Goal: Information Seeking & Learning: Learn about a topic

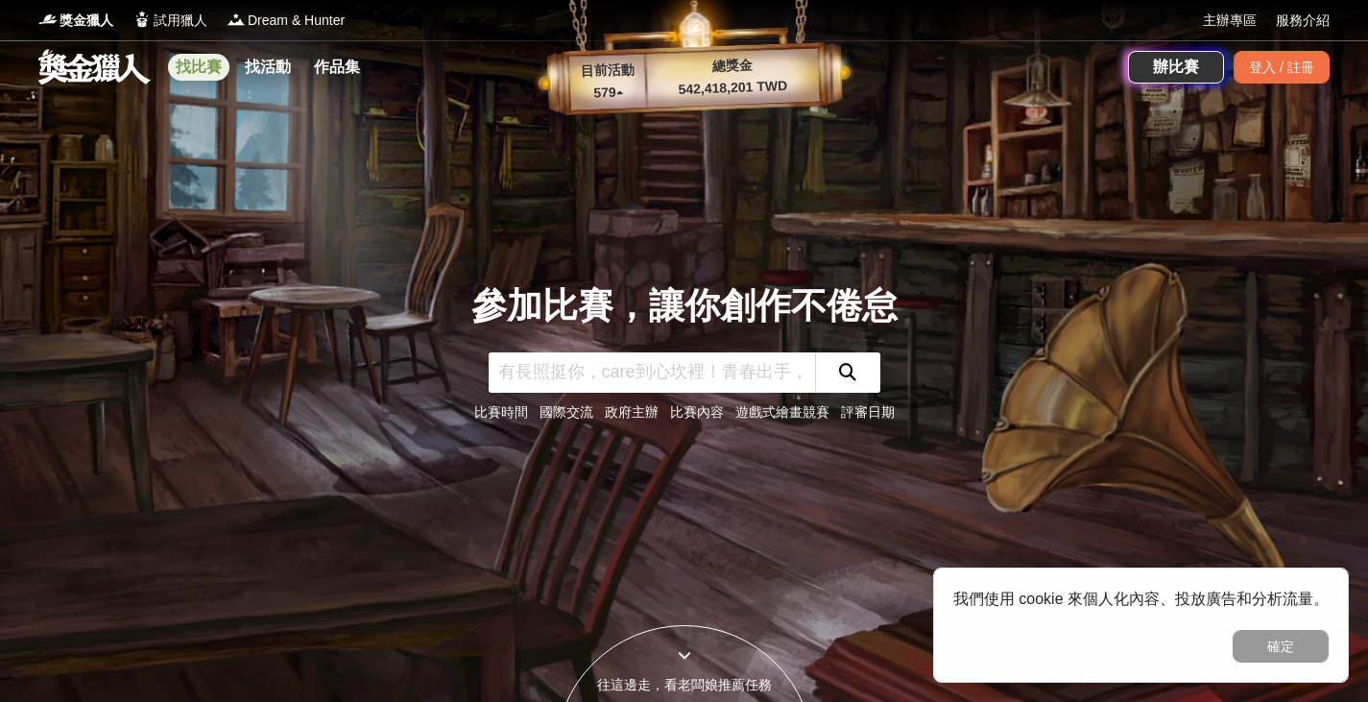
click at [194, 58] on link "找比賽" at bounding box center [198, 67] width 61 height 27
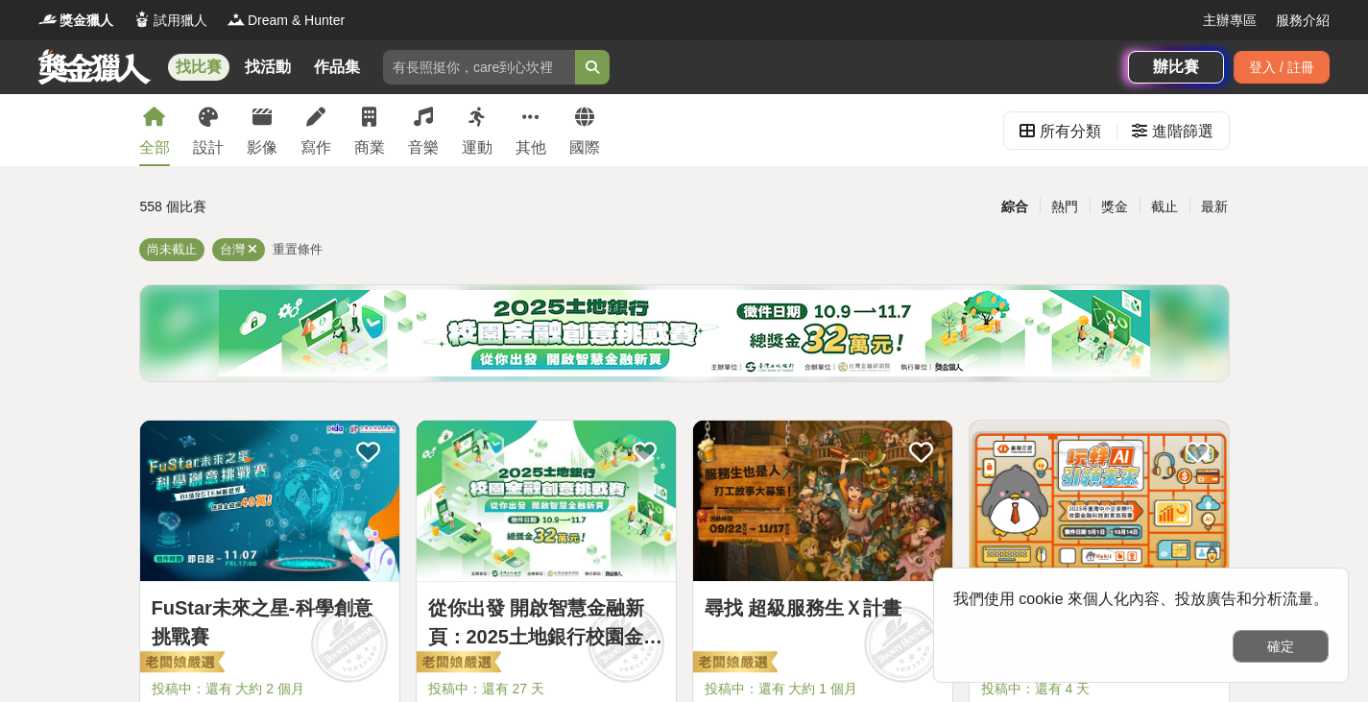
click at [1299, 645] on button "確定" at bounding box center [1281, 646] width 96 height 33
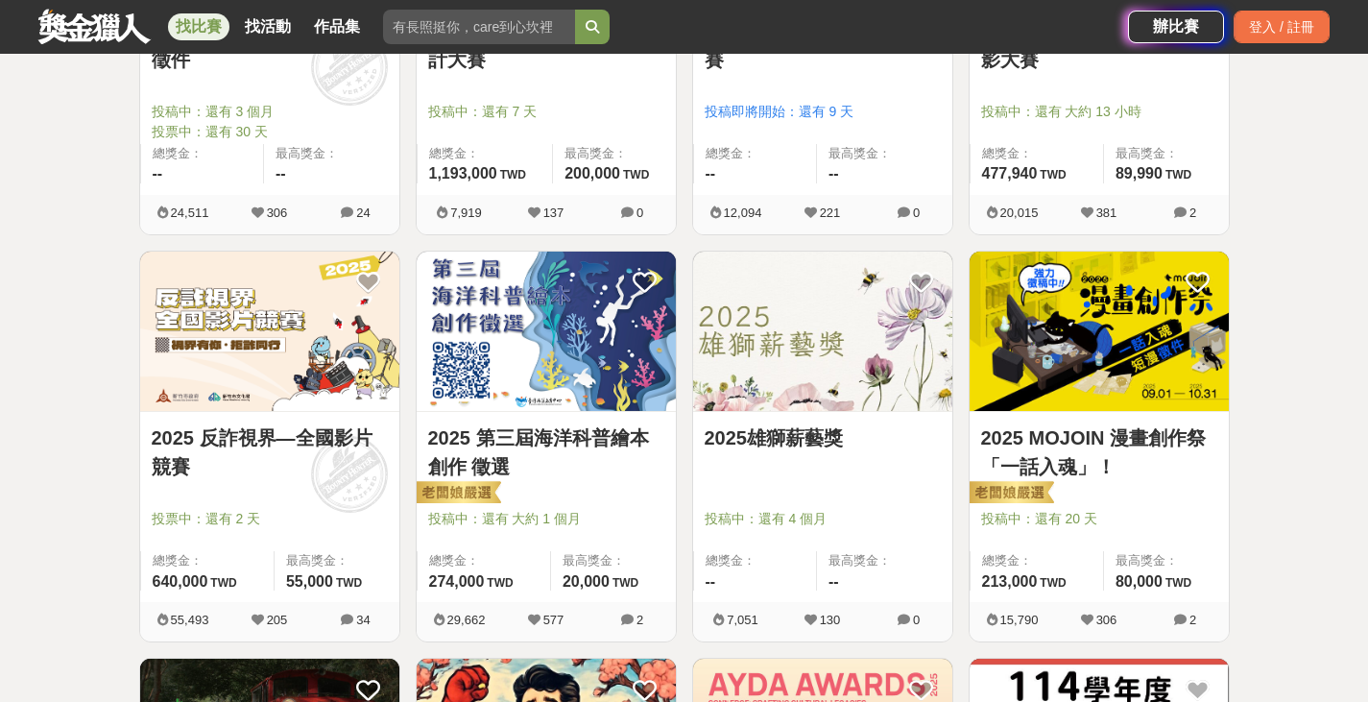
scroll to position [1821, 0]
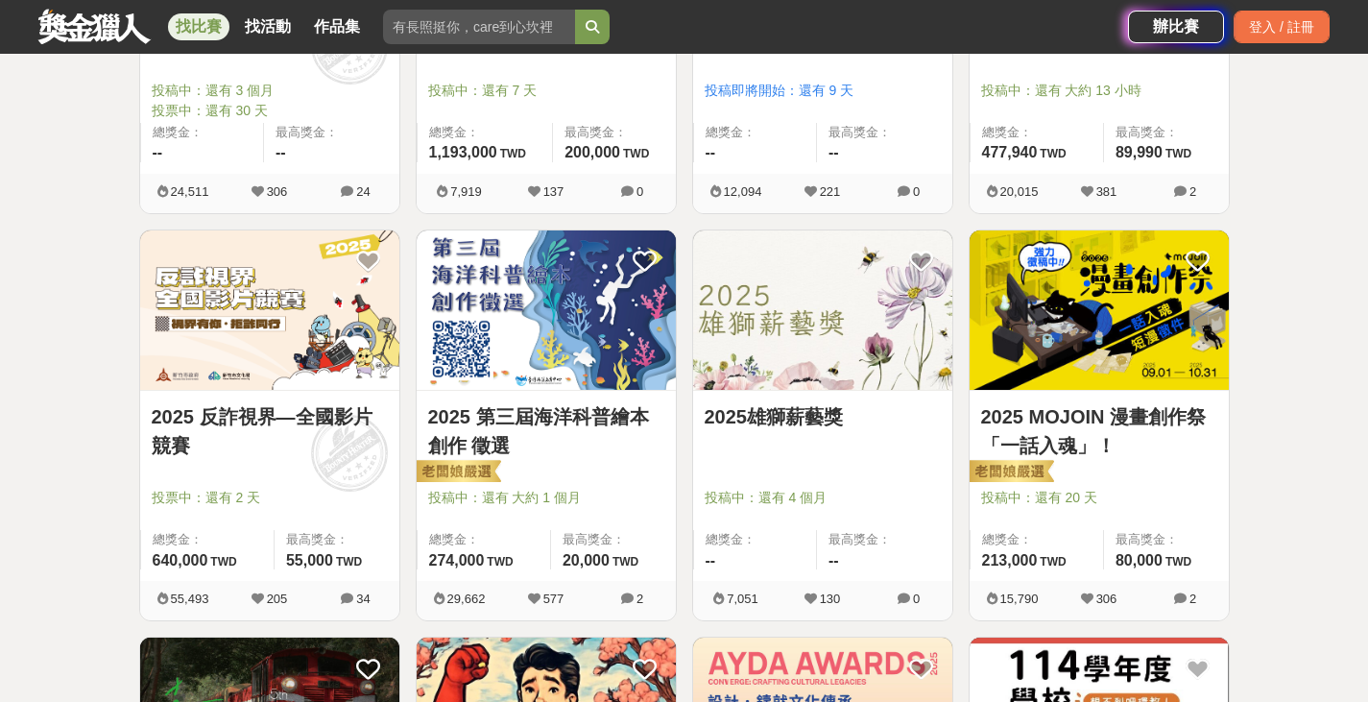
click at [567, 328] on img at bounding box center [546, 310] width 259 height 160
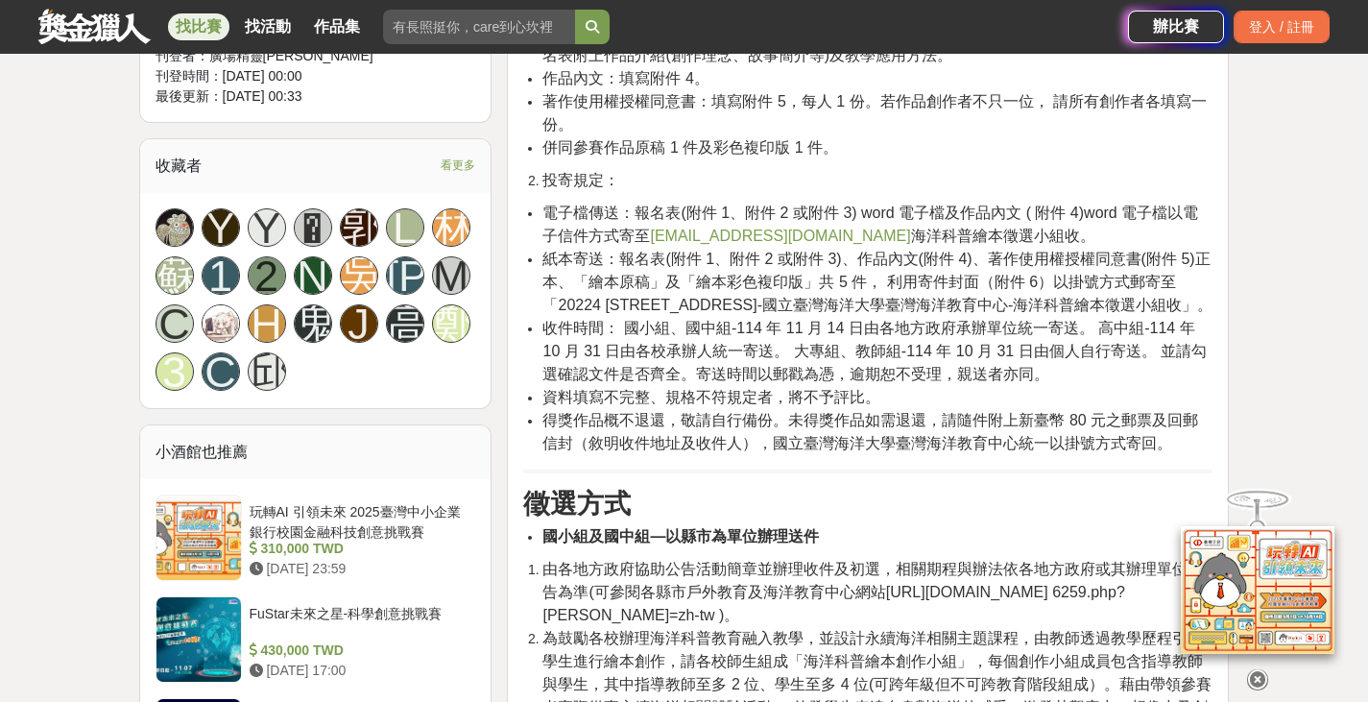
scroll to position [1229, 0]
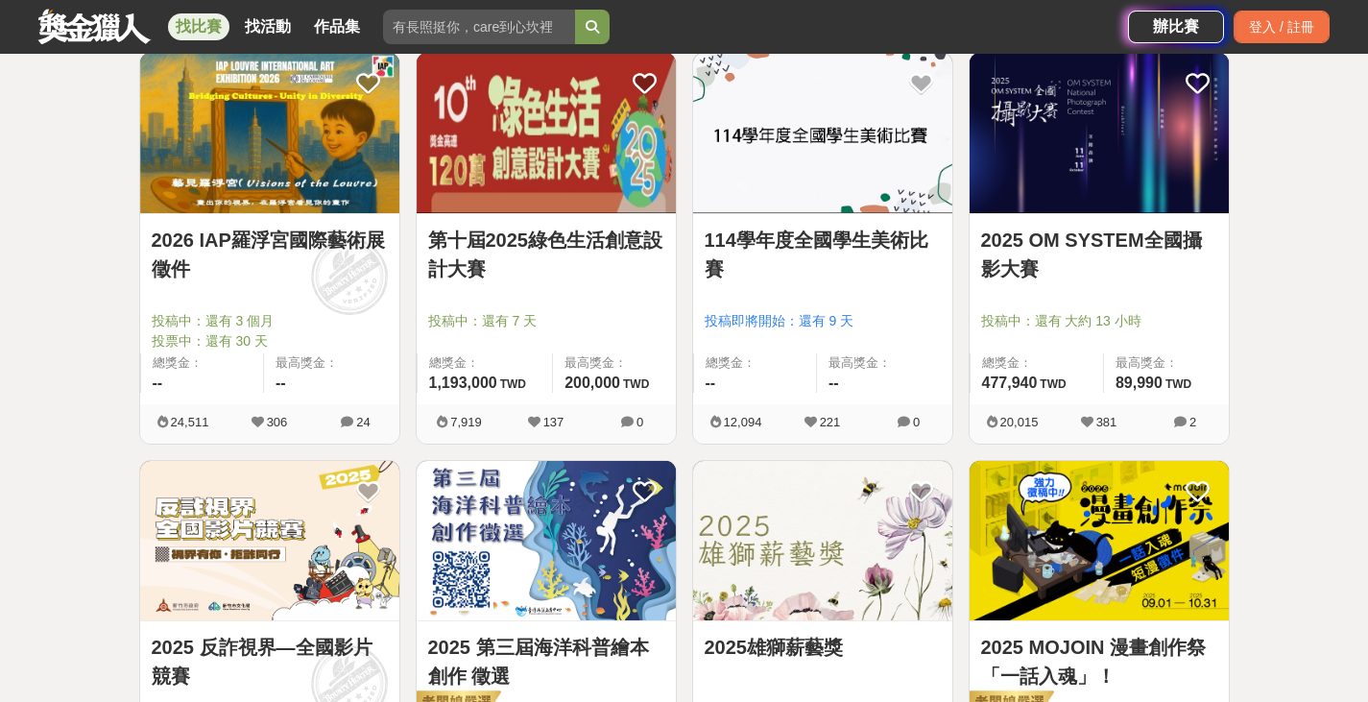
scroll to position [1553, 0]
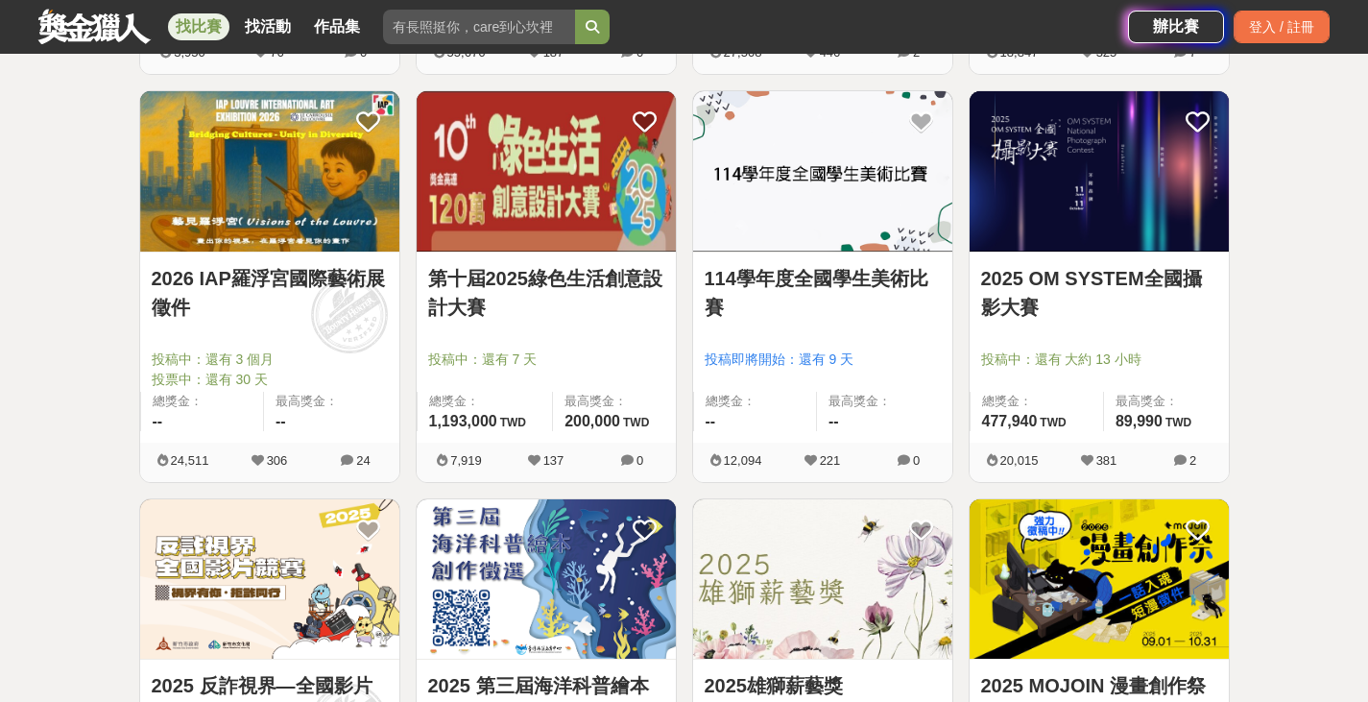
click at [863, 164] on img at bounding box center [822, 171] width 259 height 160
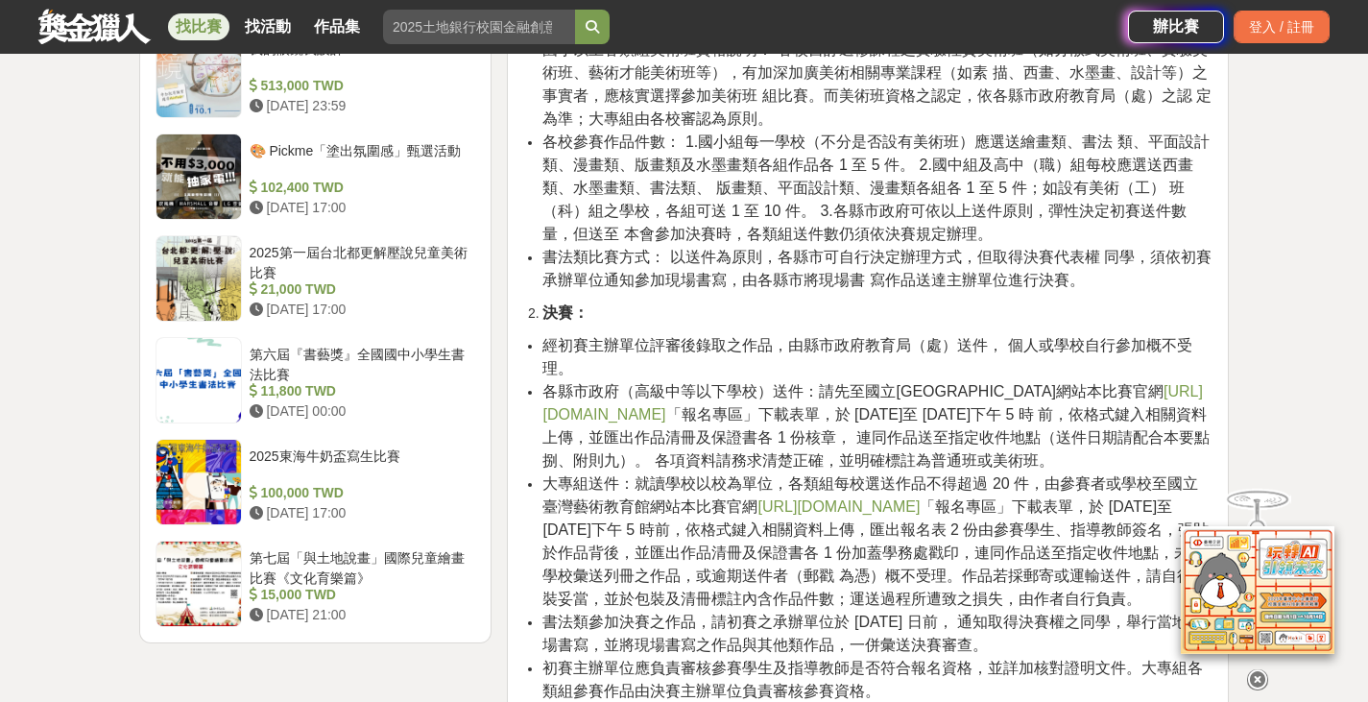
scroll to position [2313, 0]
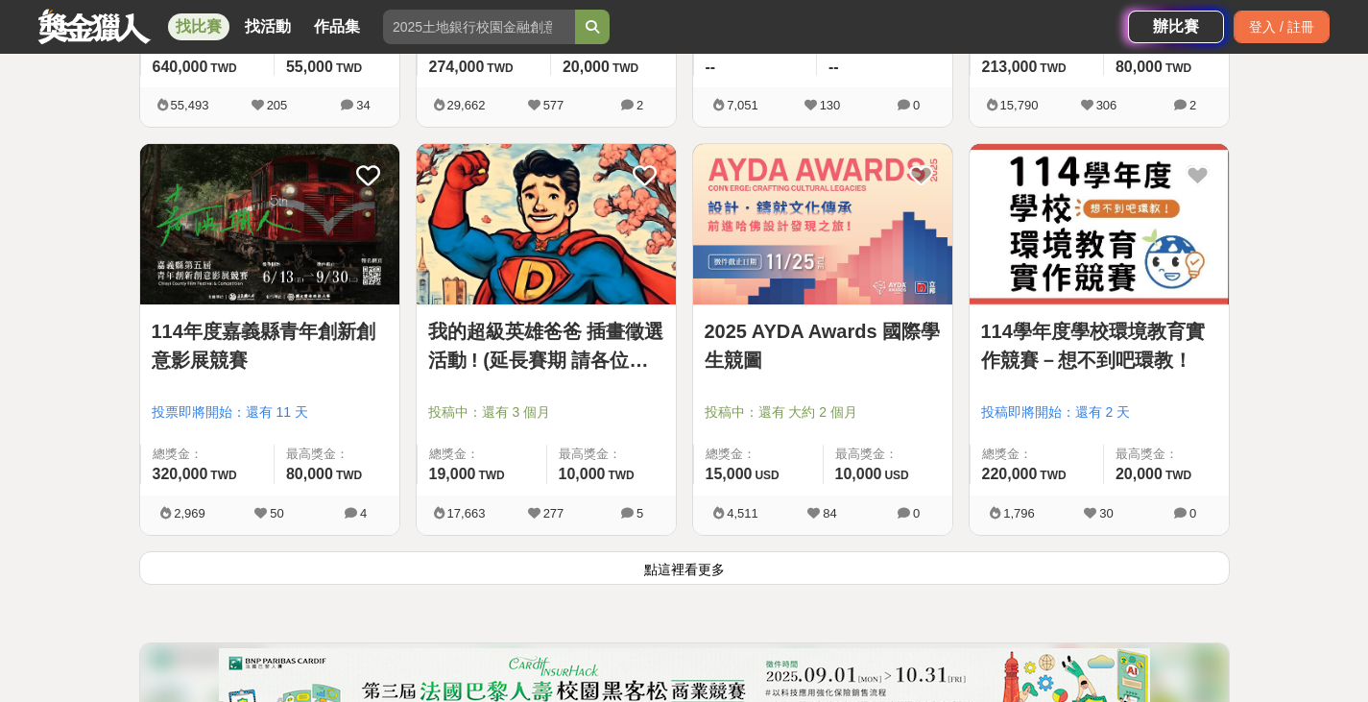
scroll to position [2329, 0]
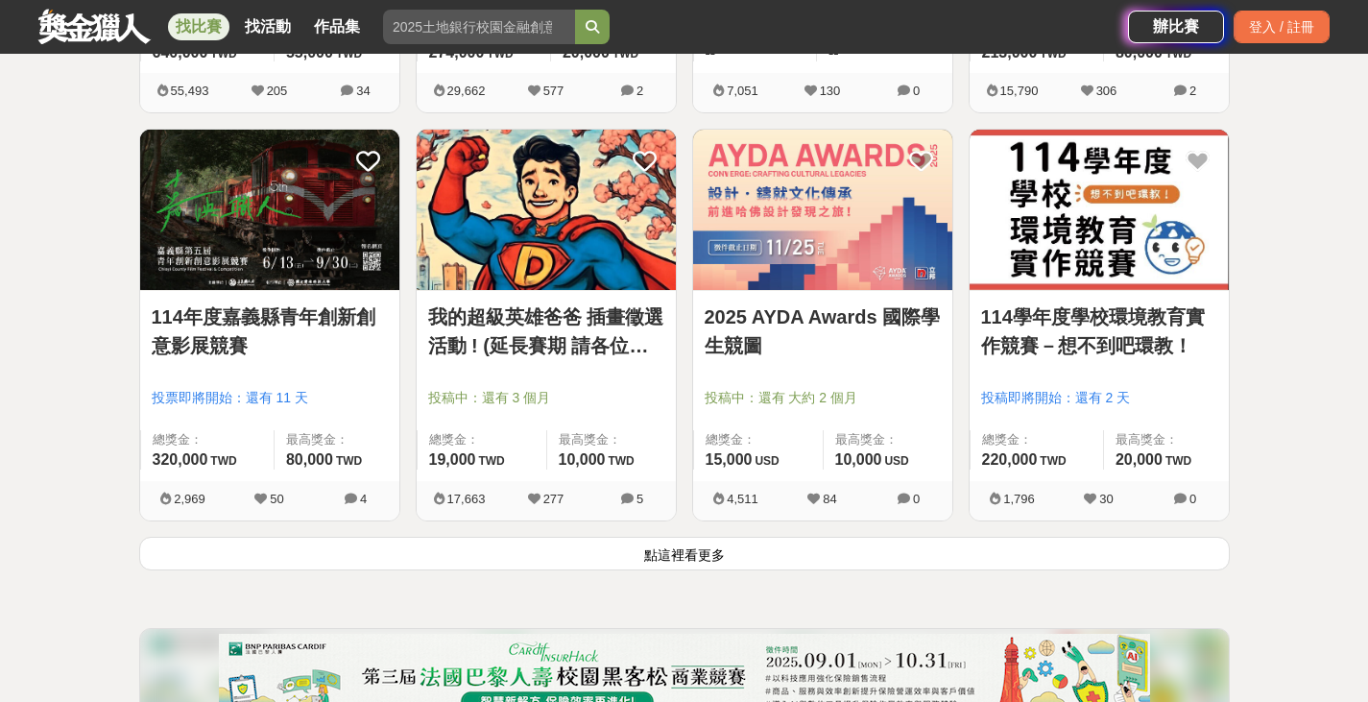
click at [947, 170] on img at bounding box center [822, 210] width 259 height 160
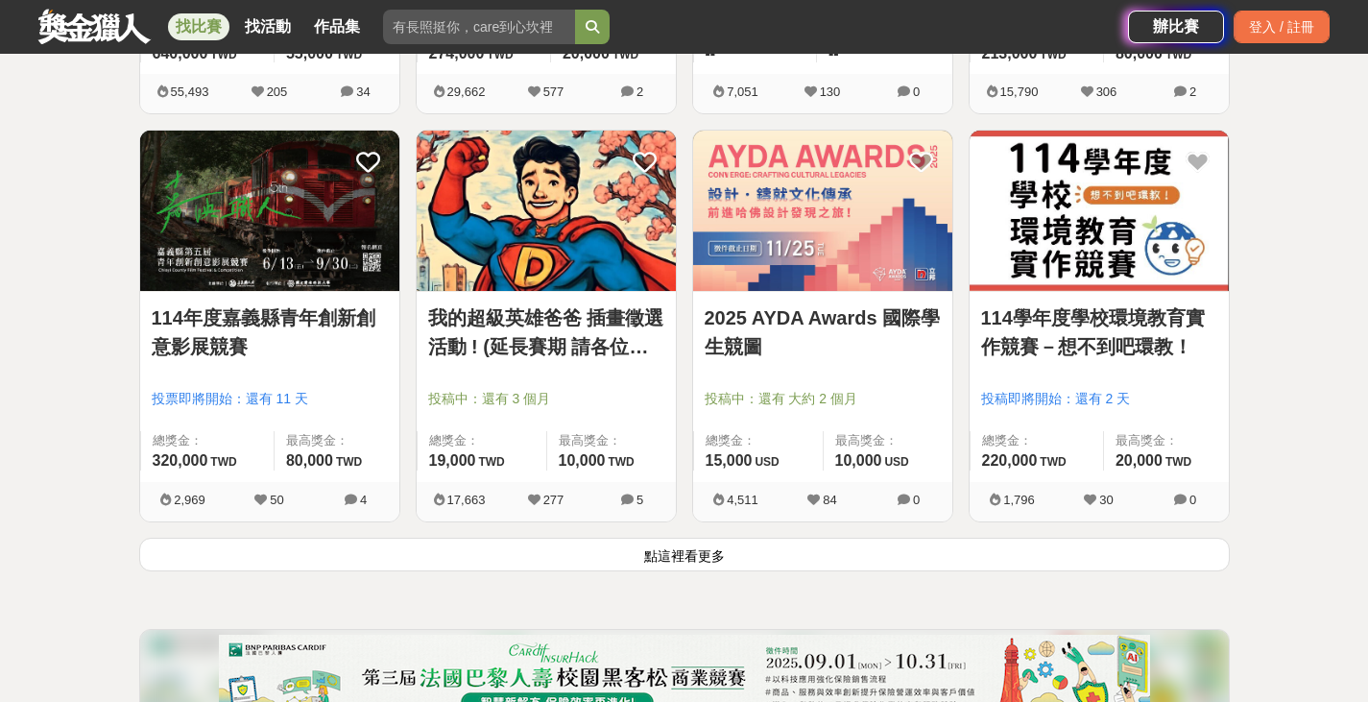
scroll to position [2329, 0]
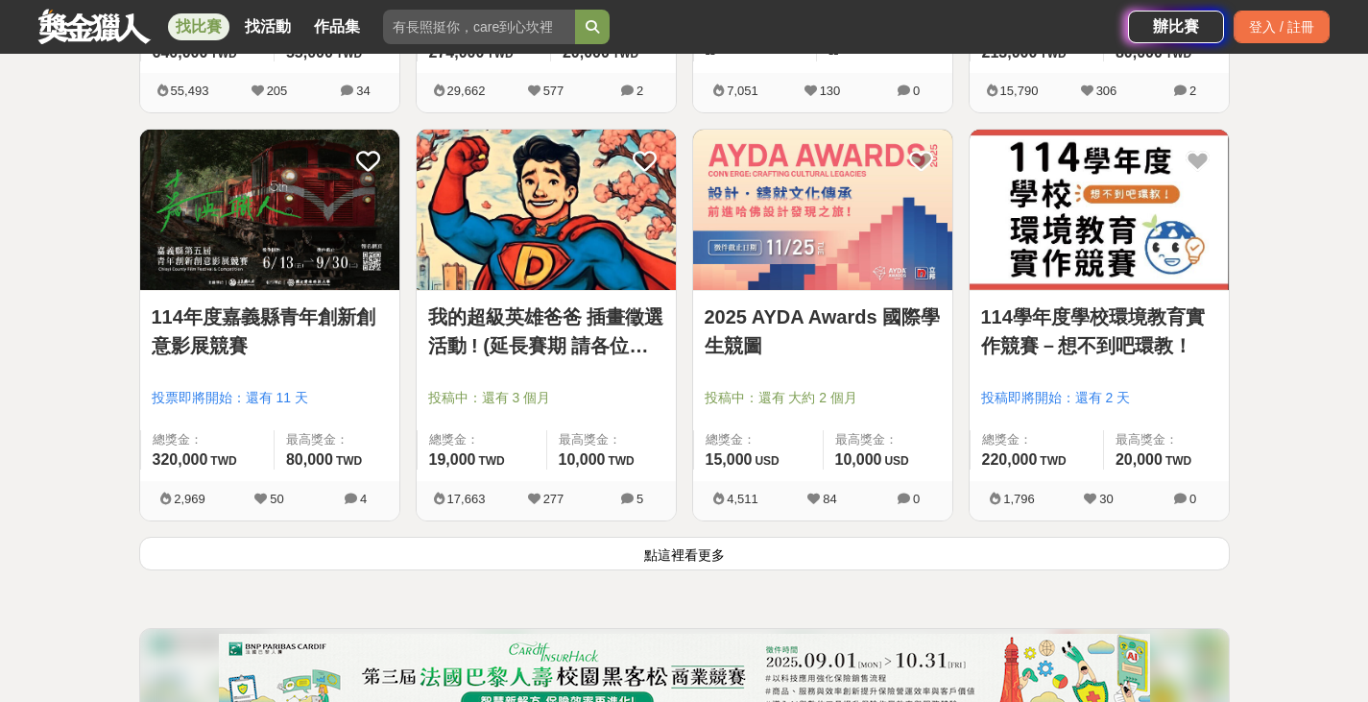
click at [703, 542] on button "點這裡看更多" at bounding box center [684, 554] width 1091 height 34
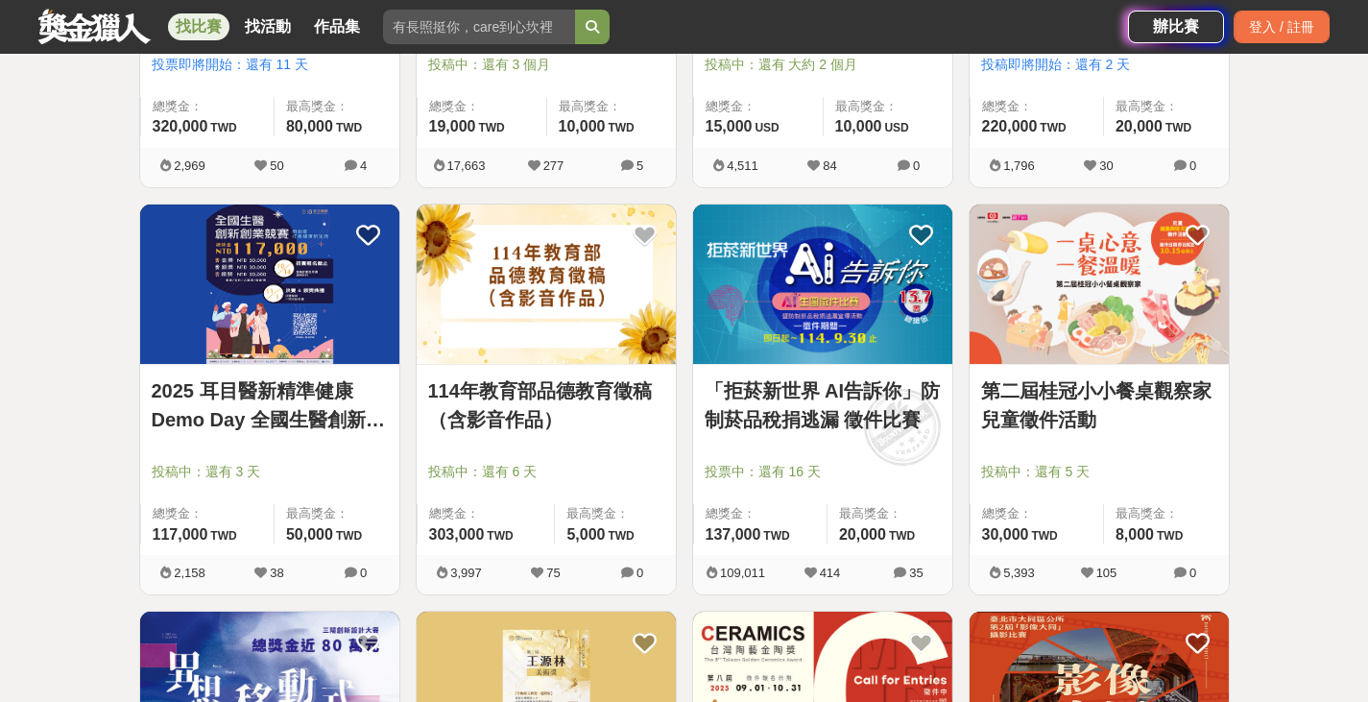
scroll to position [2684, 0]
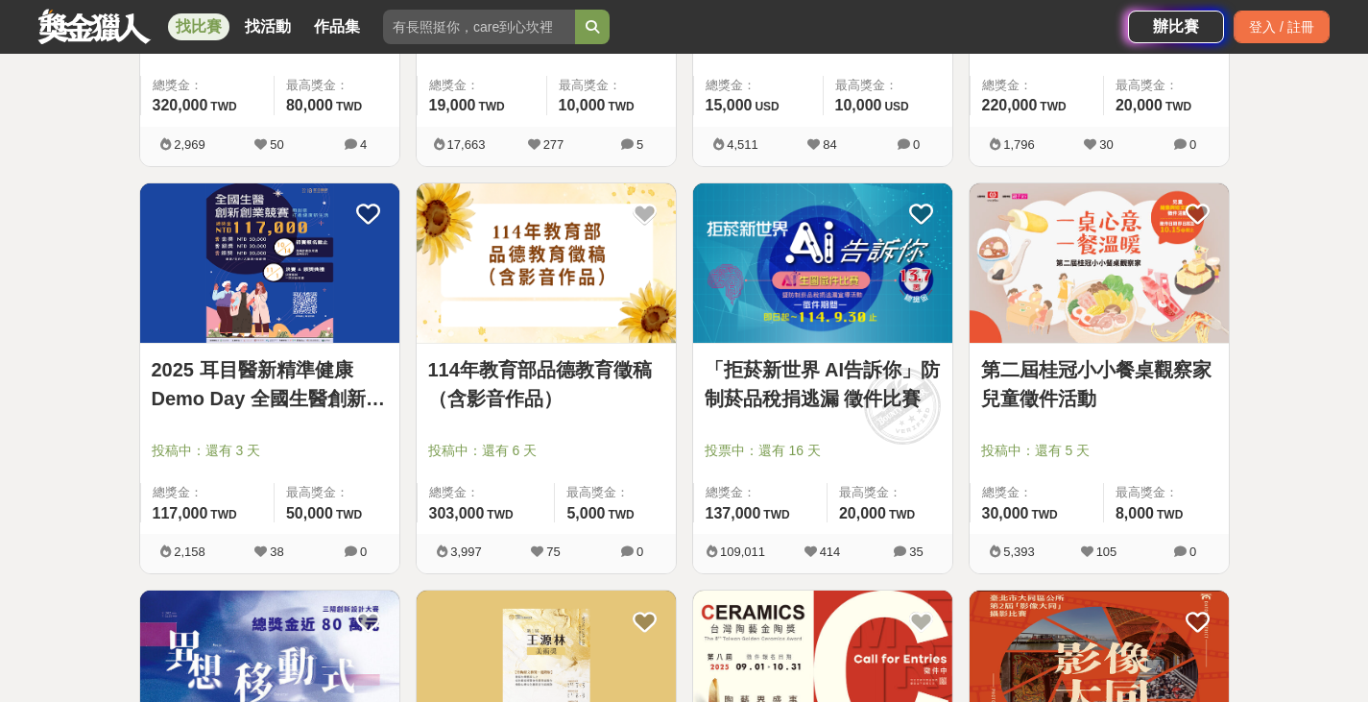
click at [324, 287] on img at bounding box center [269, 263] width 259 height 160
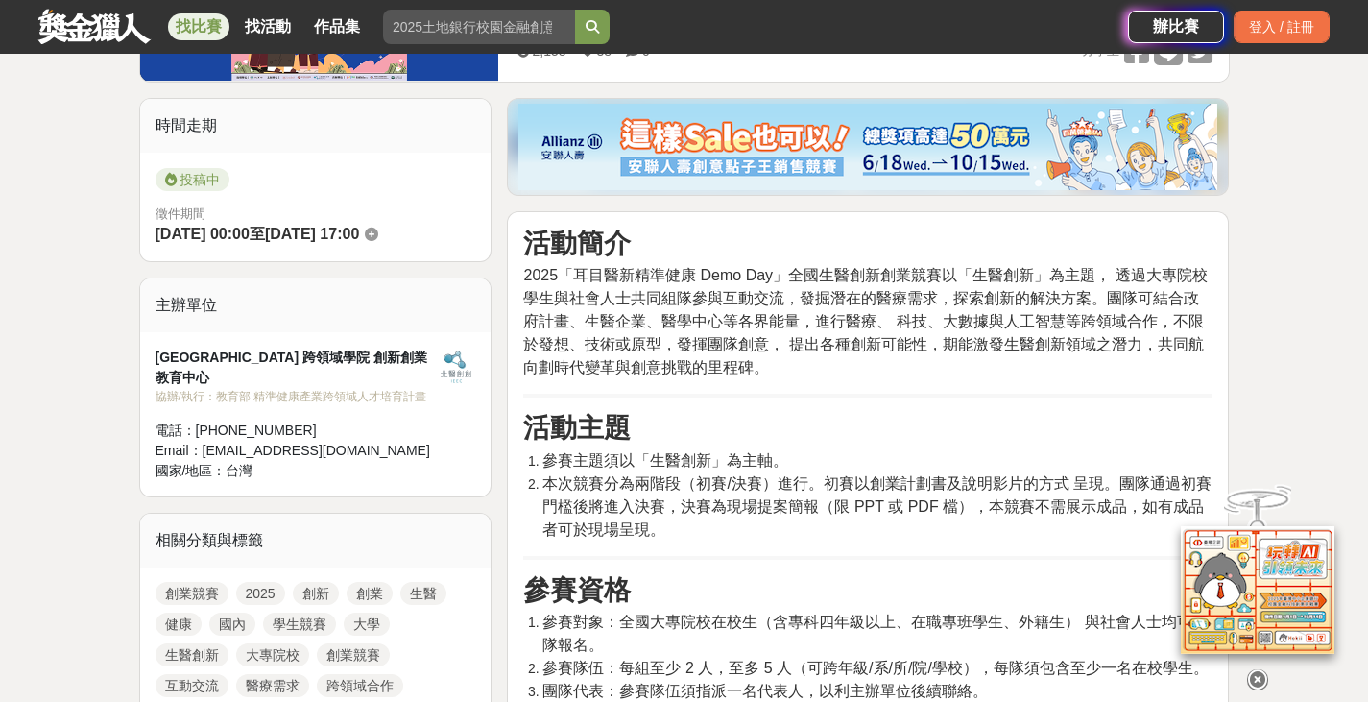
scroll to position [478, 0]
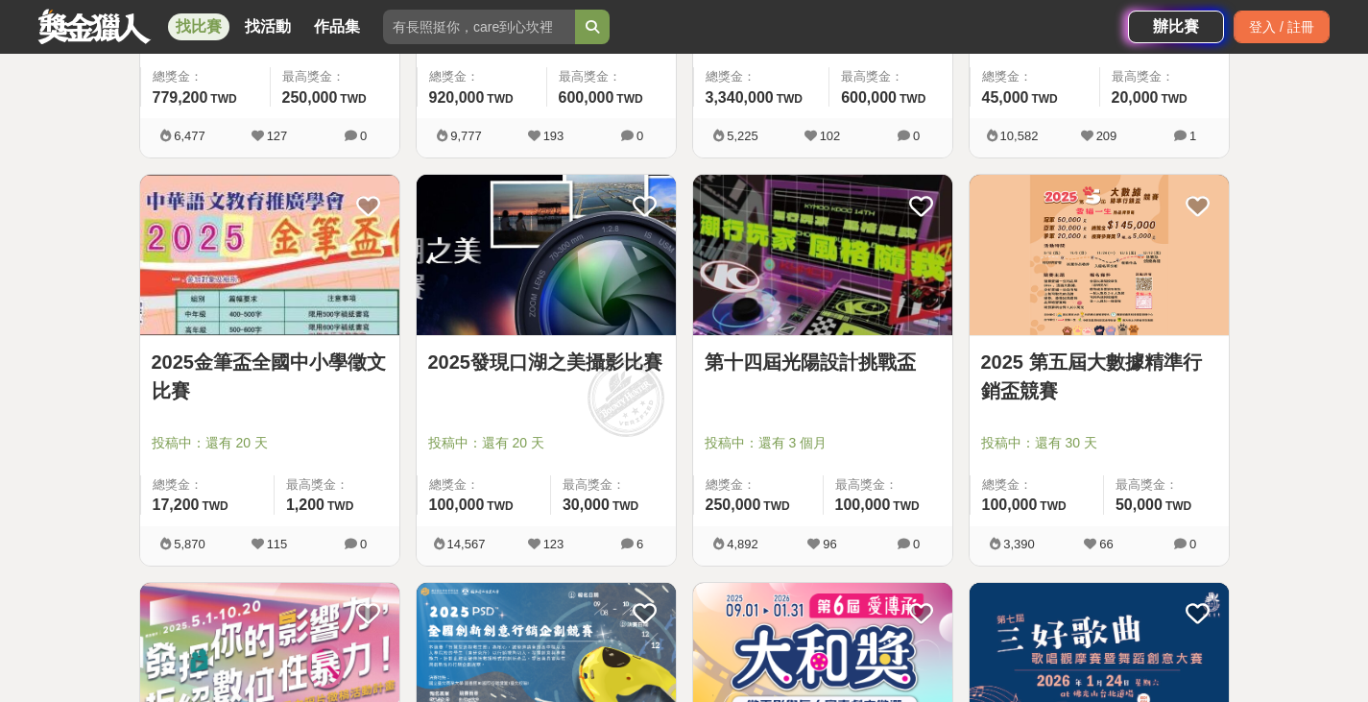
scroll to position [3525, 0]
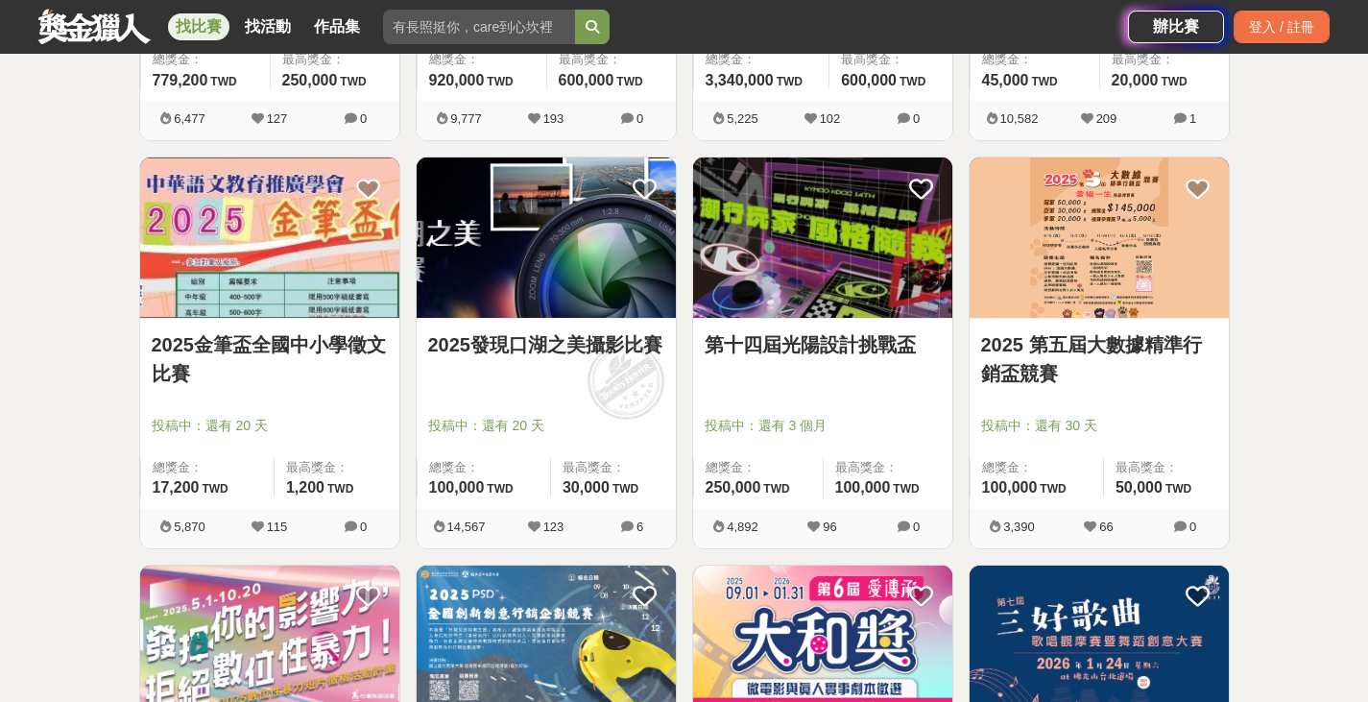
click at [85, 38] on link at bounding box center [94, 26] width 116 height 36
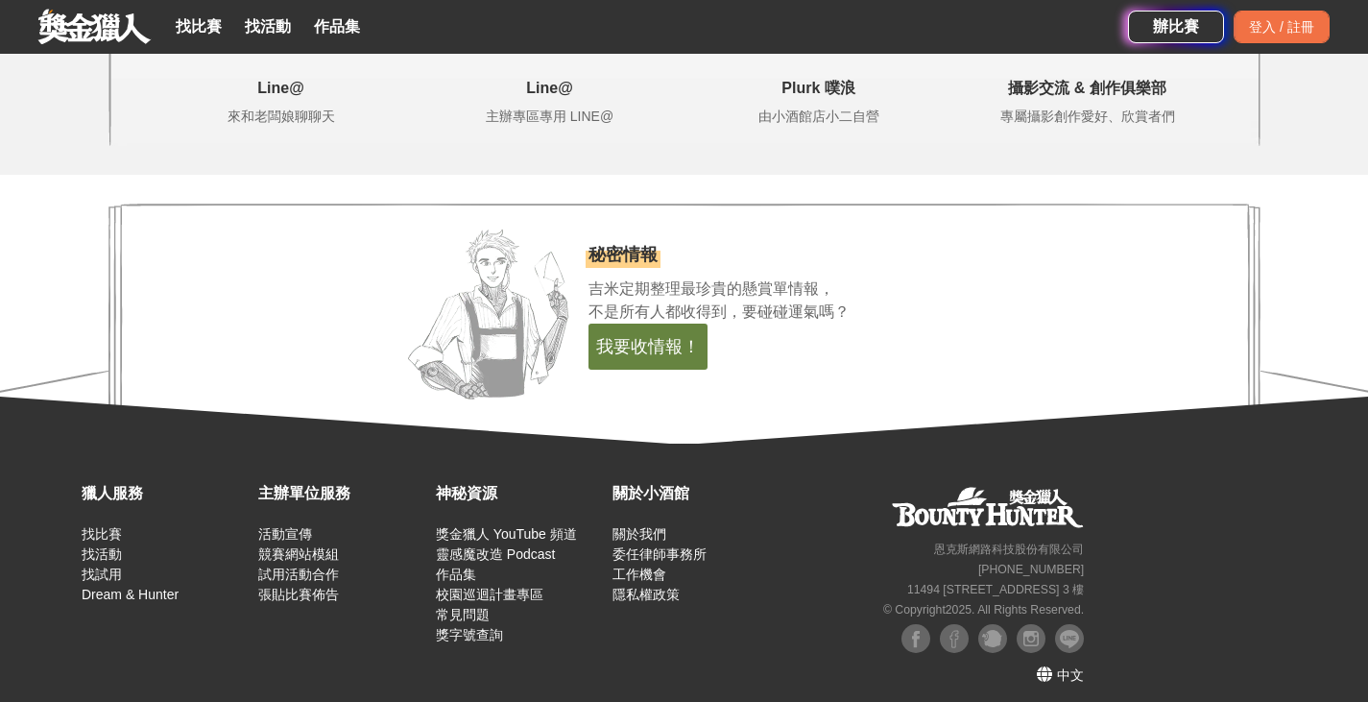
scroll to position [4061, 0]
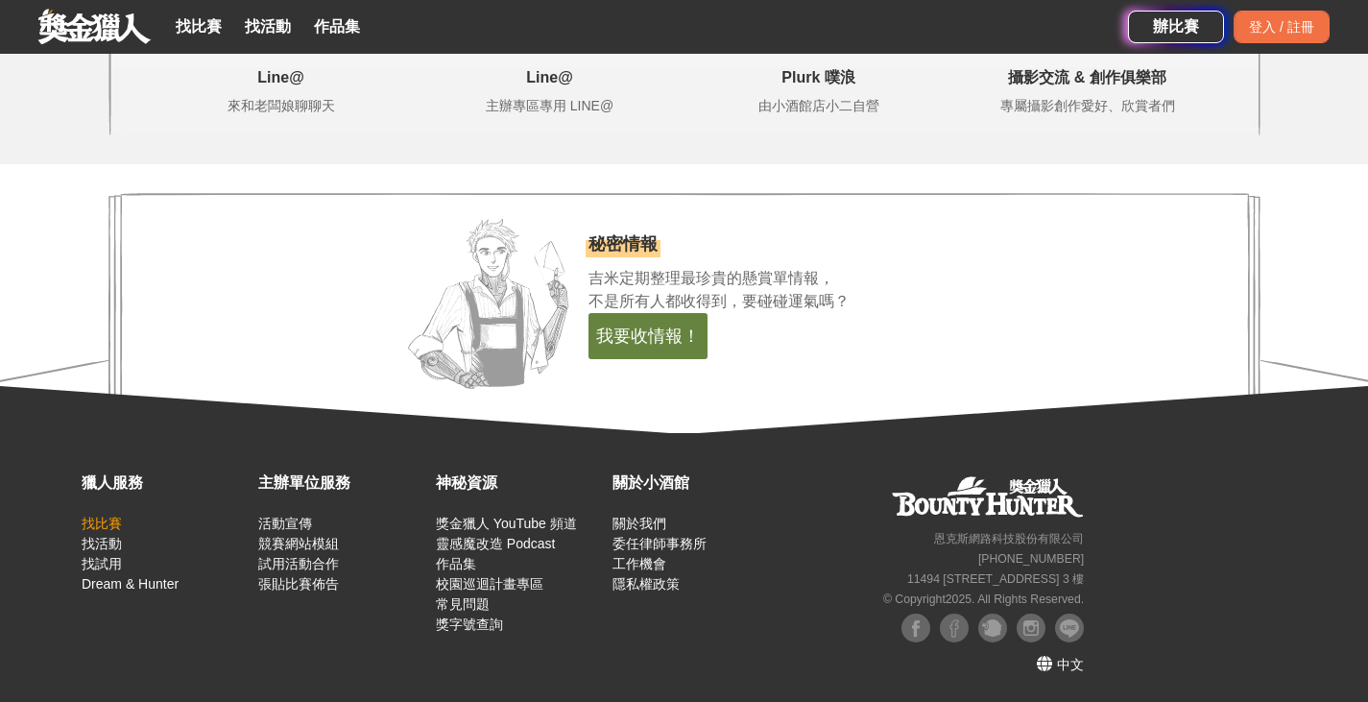
click at [109, 520] on link "找比賽" at bounding box center [102, 523] width 40 height 15
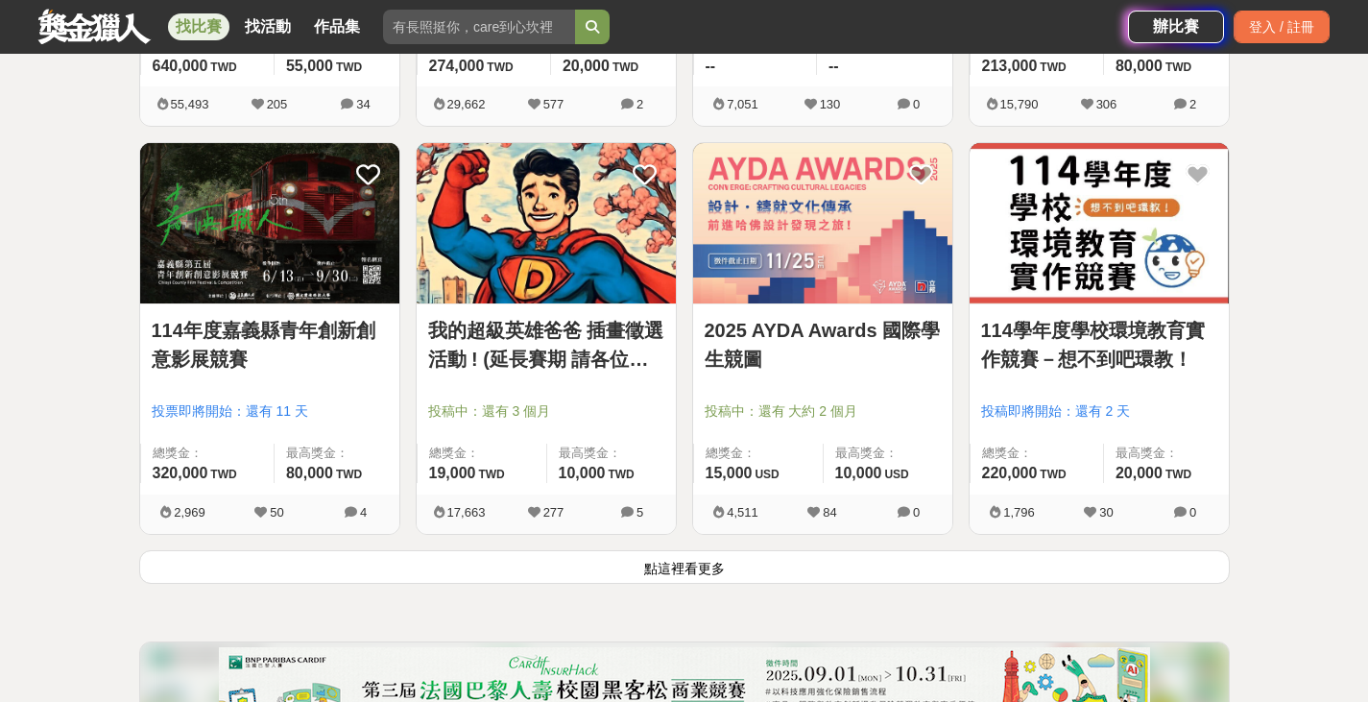
scroll to position [2334, 0]
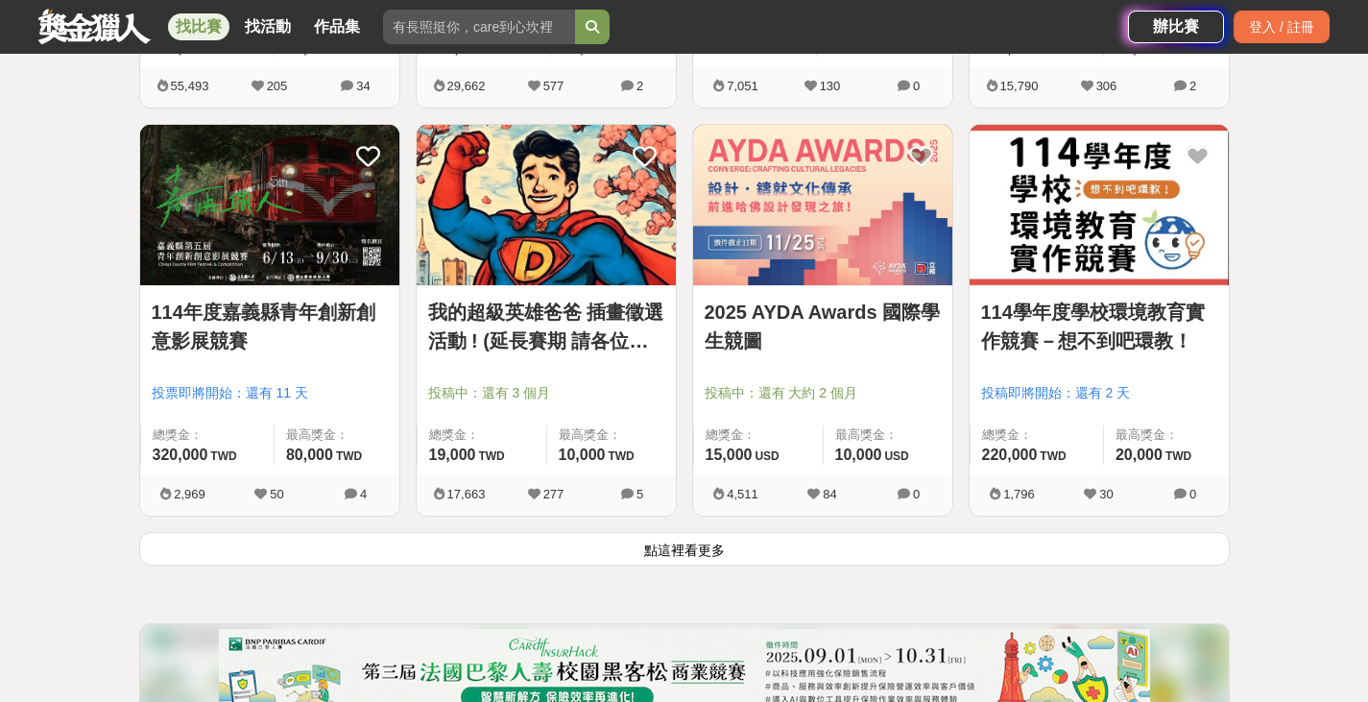
click at [1107, 551] on button "點這裡看更多" at bounding box center [684, 549] width 1091 height 34
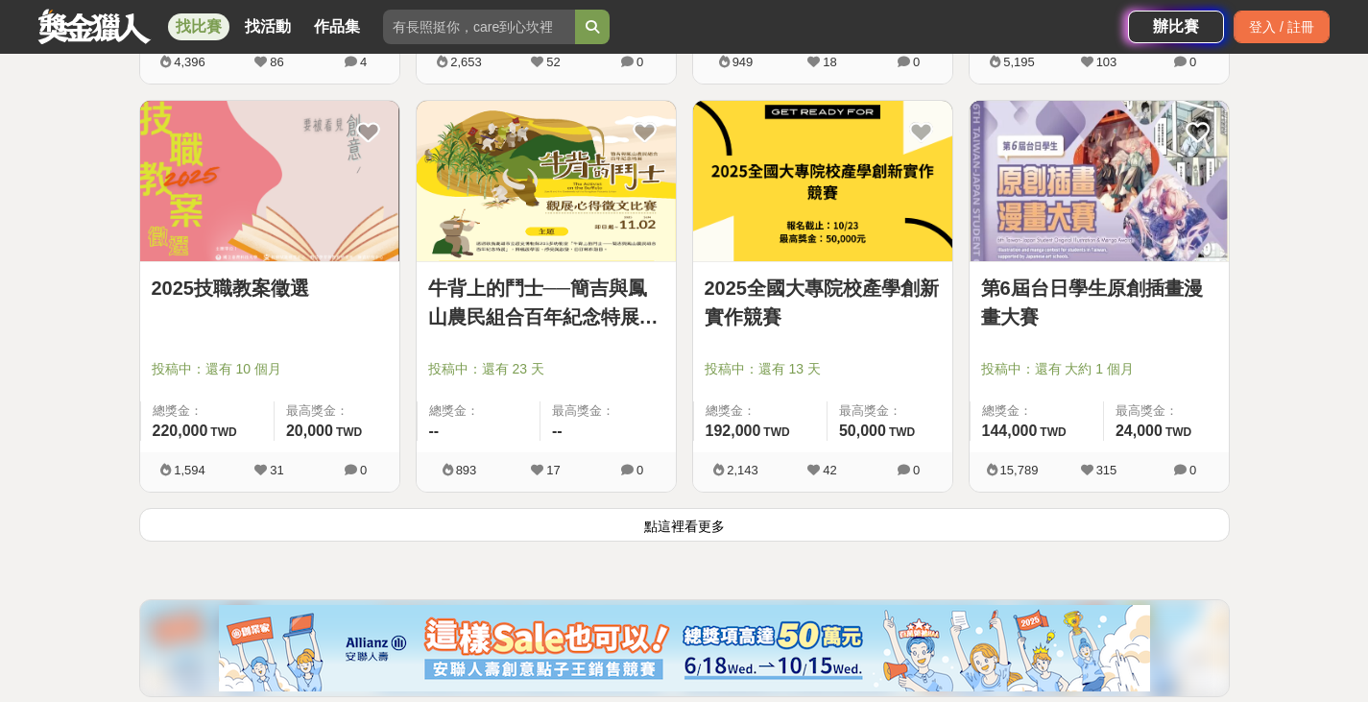
scroll to position [4817, 0]
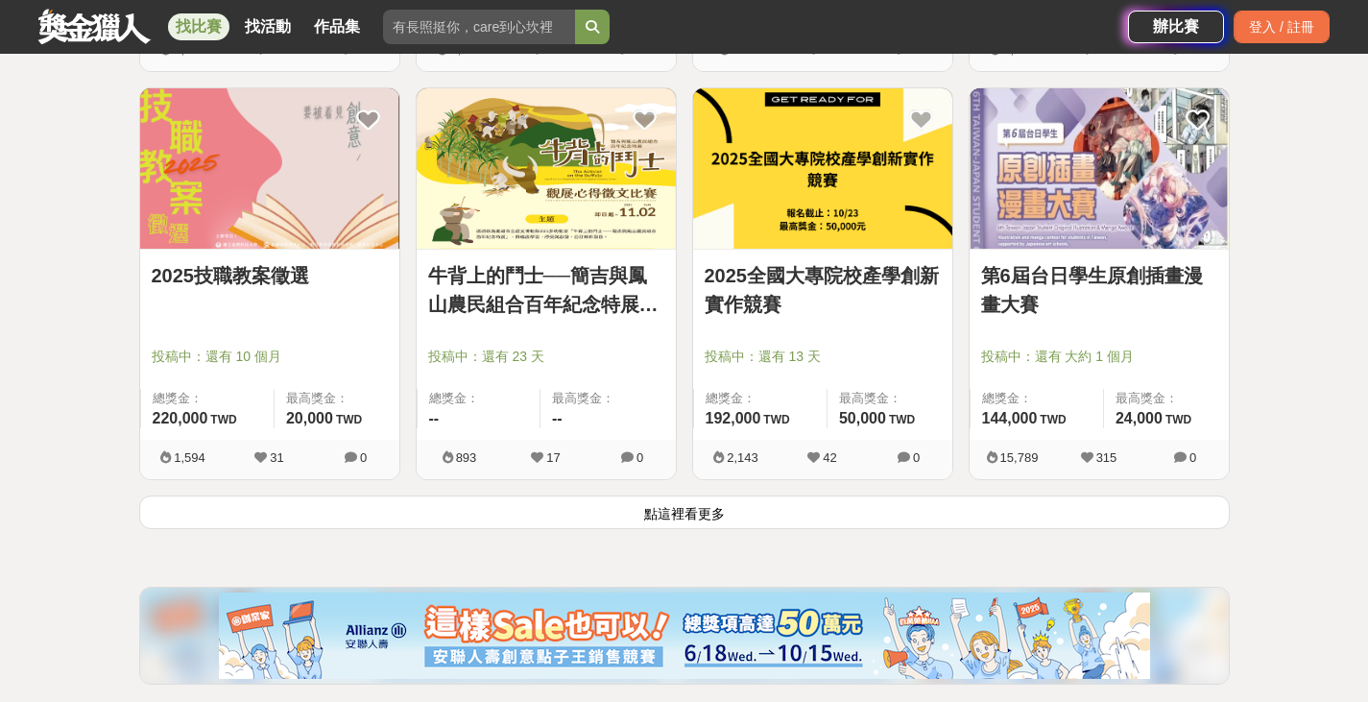
click at [1111, 498] on button "點這裡看更多" at bounding box center [684, 512] width 1091 height 34
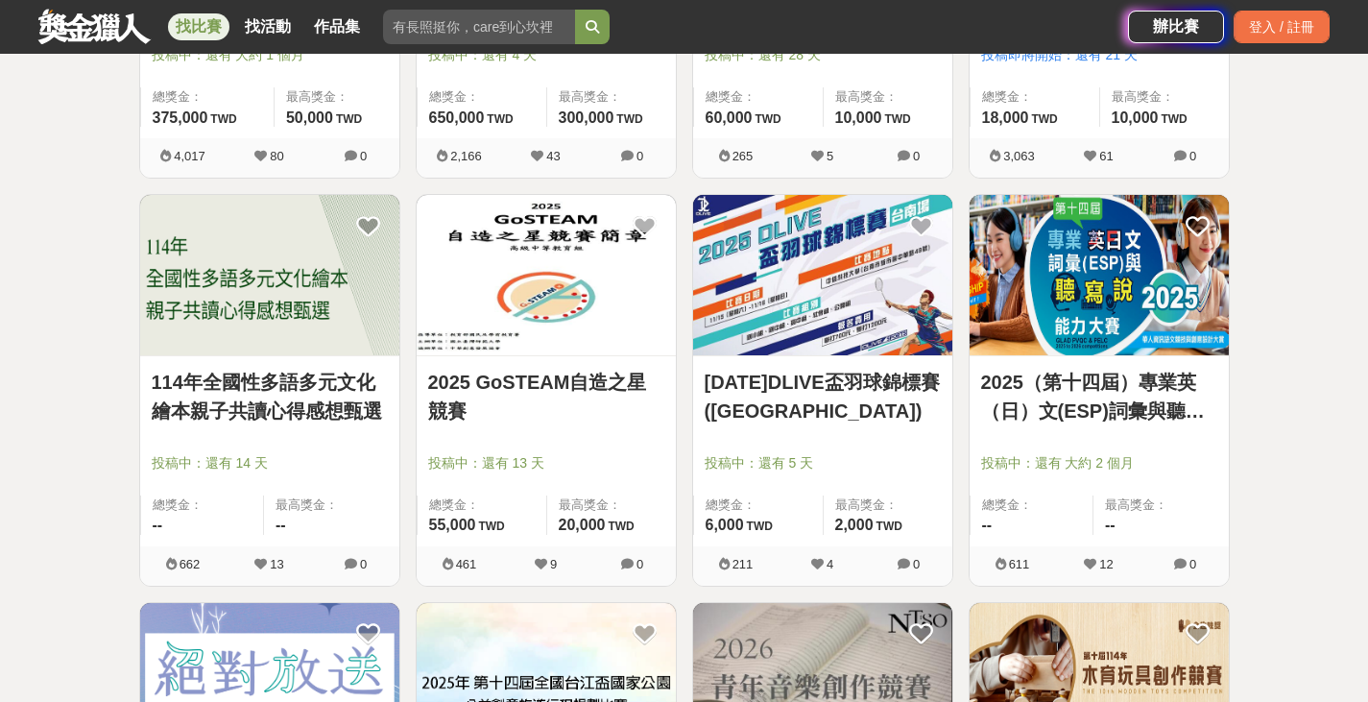
scroll to position [6764, 0]
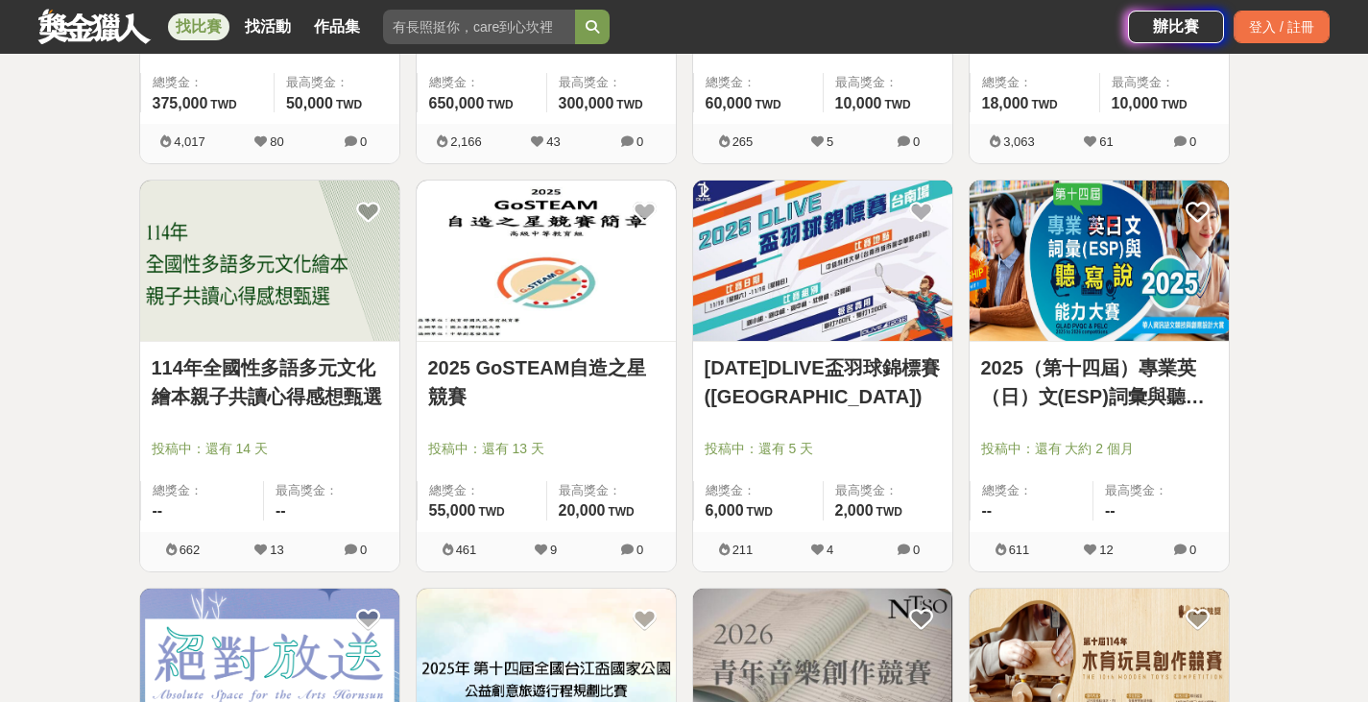
click at [752, 33] on div "找比賽 找活動 作品集 身心健康 參賽者 比賽活動 比賽內容 投稿期間 大學" at bounding box center [583, 27] width 1090 height 54
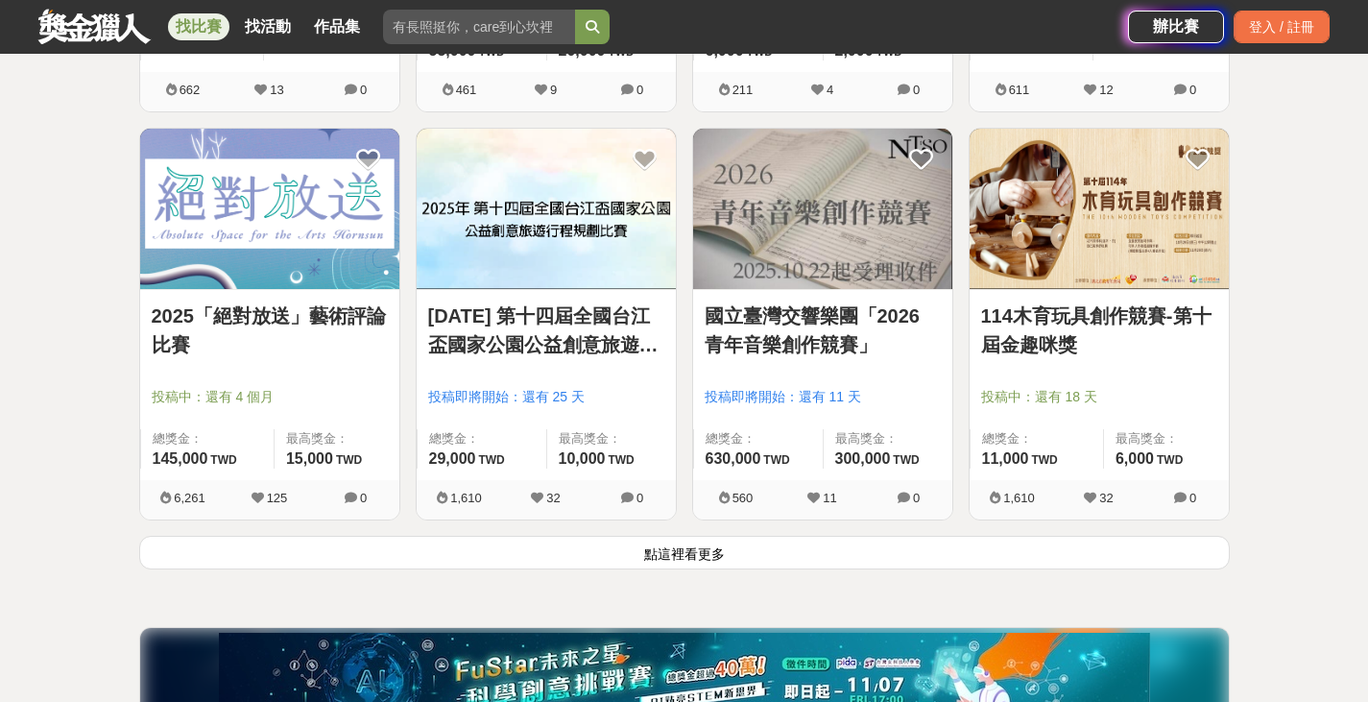
scroll to position [7225, 0]
click at [1160, 560] on button "點這裡看更多" at bounding box center [684, 552] width 1091 height 34
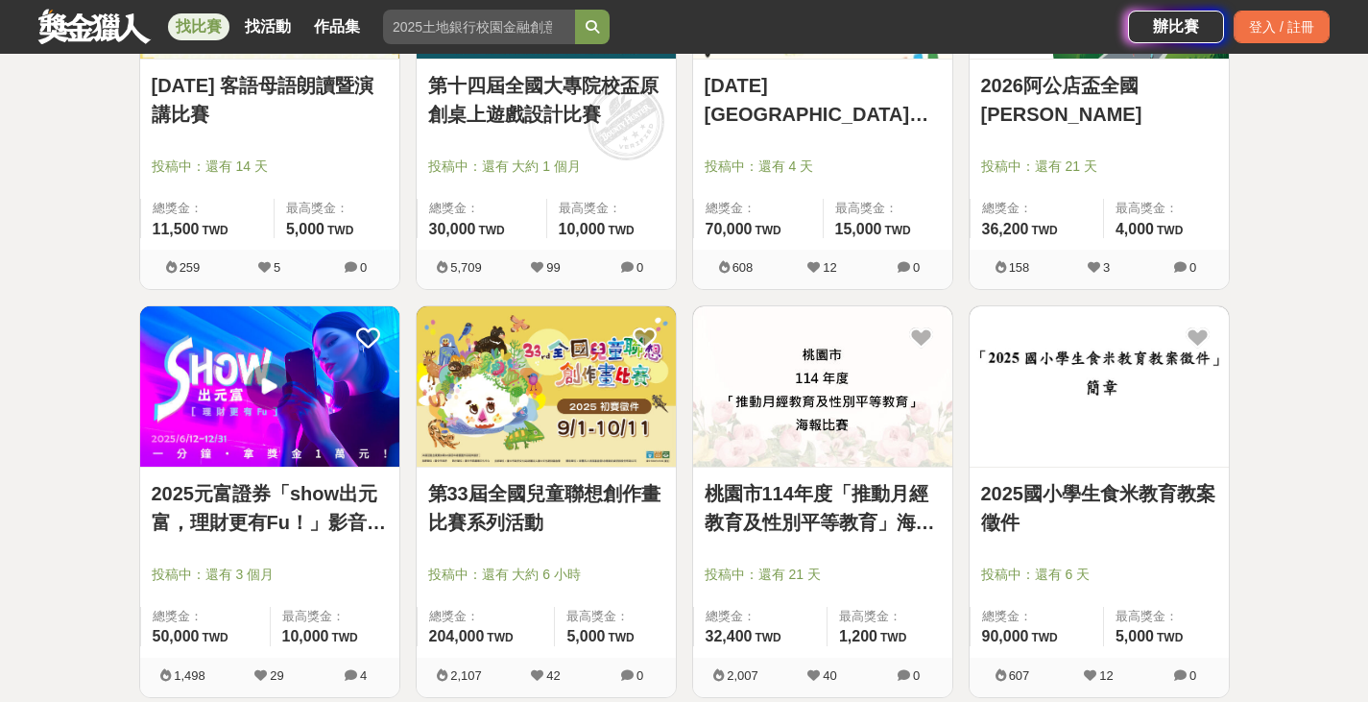
scroll to position [7865, 0]
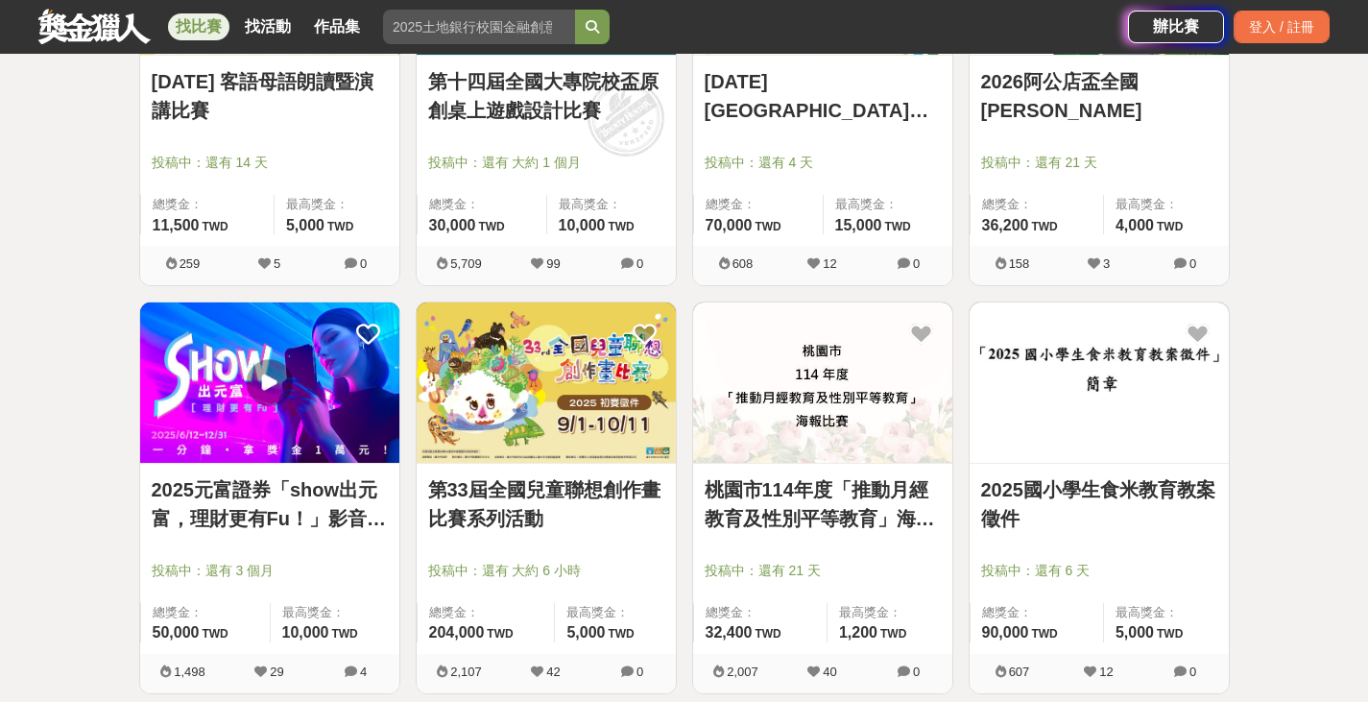
click at [1073, 494] on link "2025國小學生食米教育教案徵件" at bounding box center [1099, 504] width 236 height 58
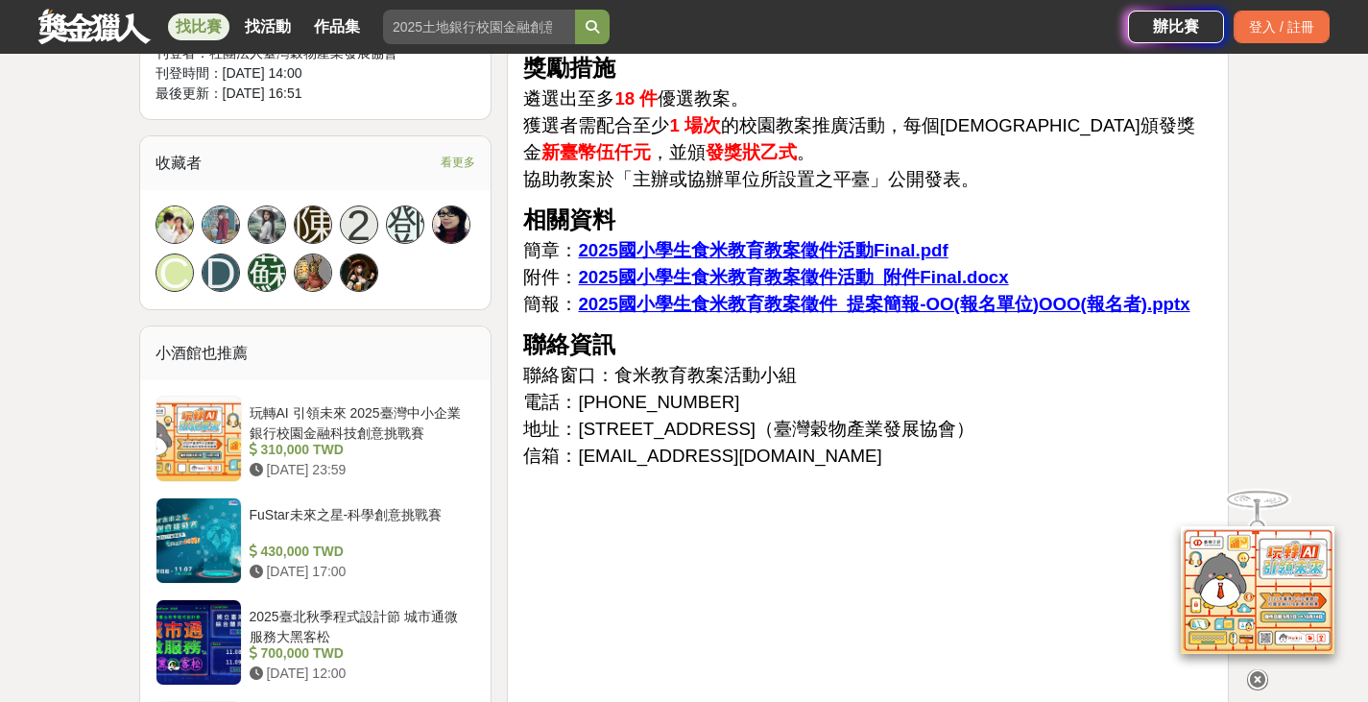
scroll to position [1842, 0]
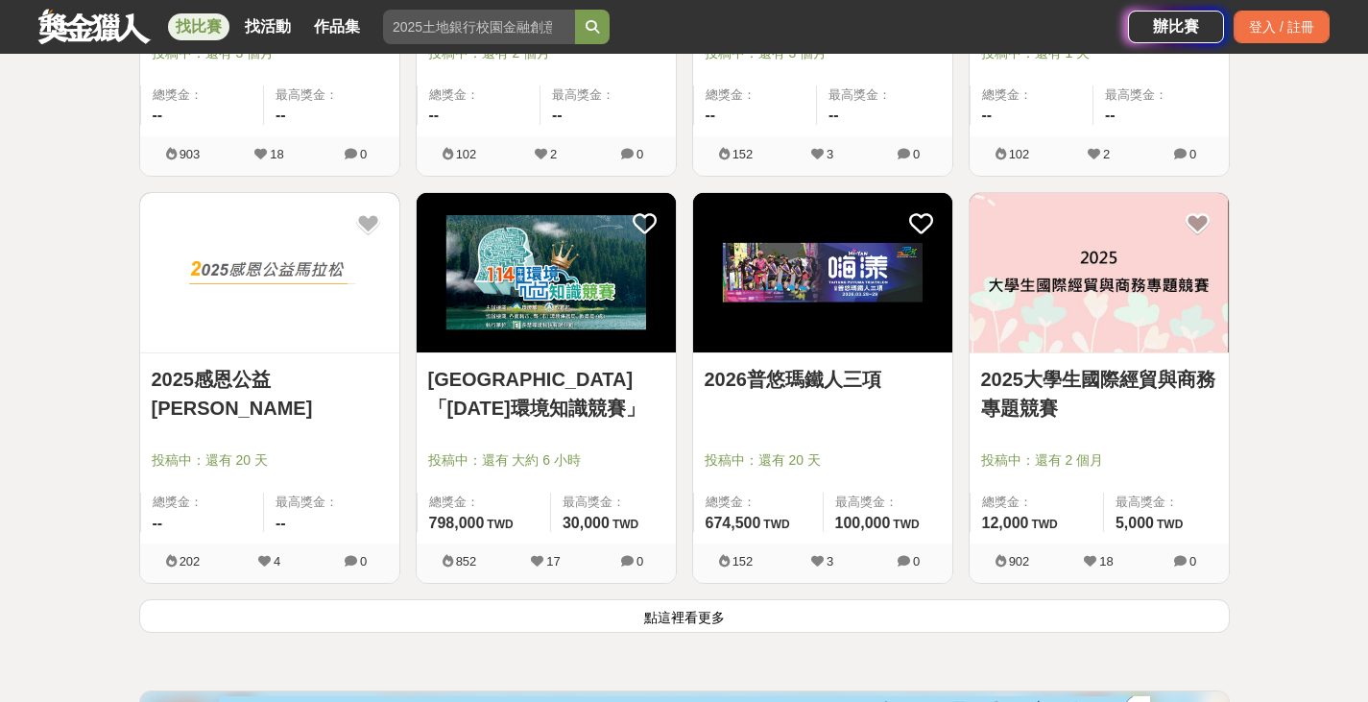
scroll to position [9627, 0]
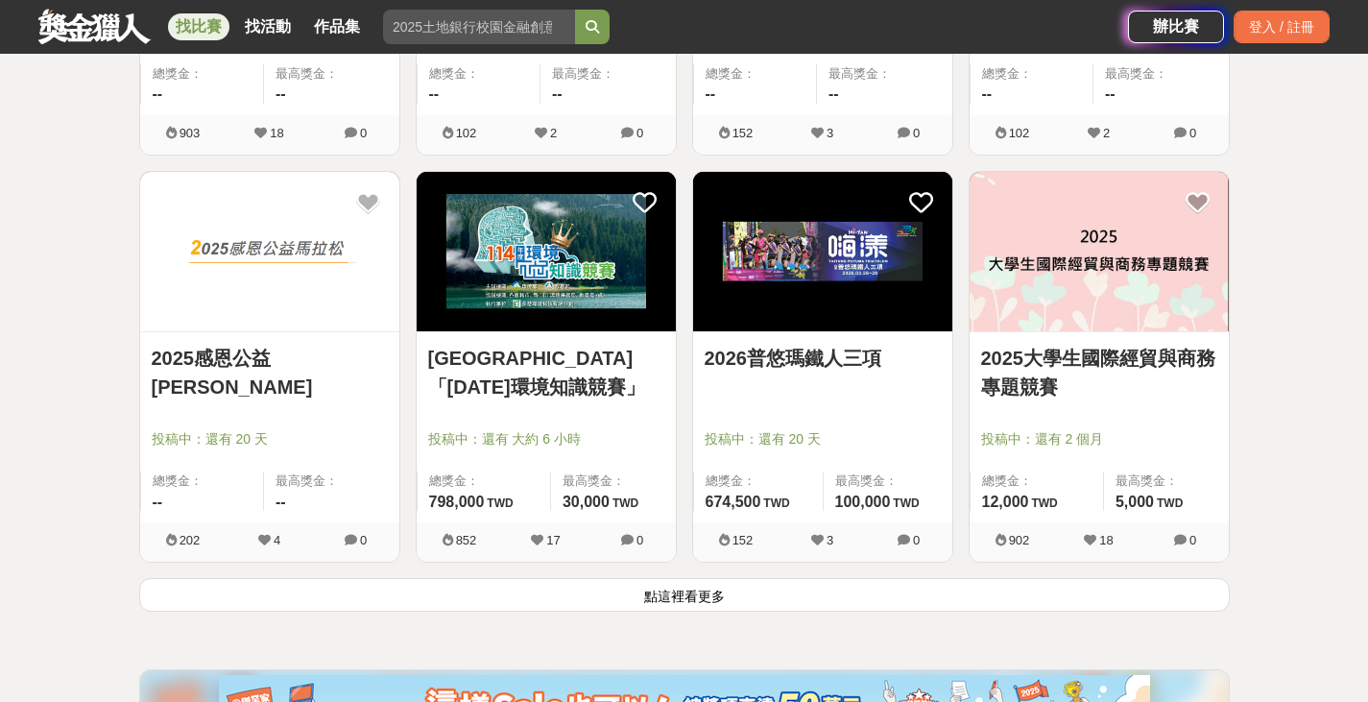
click at [1168, 595] on button "點這裡看更多" at bounding box center [684, 595] width 1091 height 34
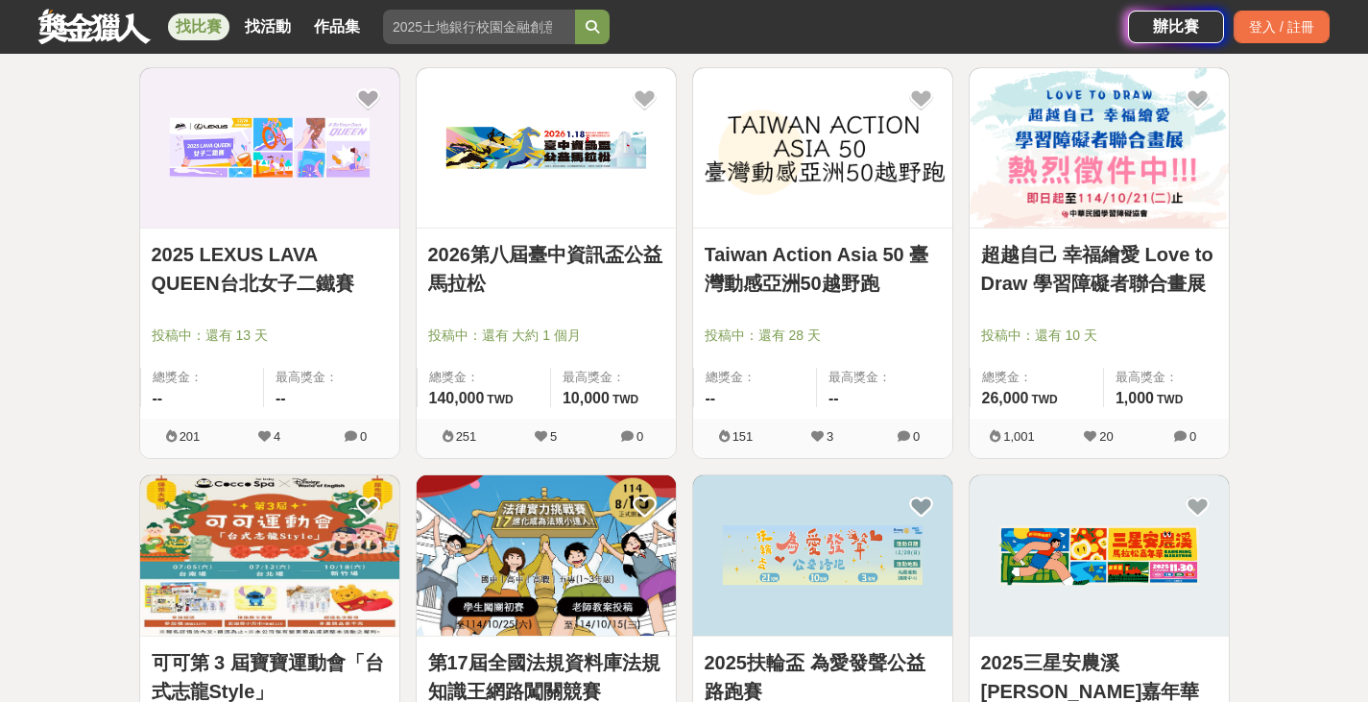
scroll to position [10967, 0]
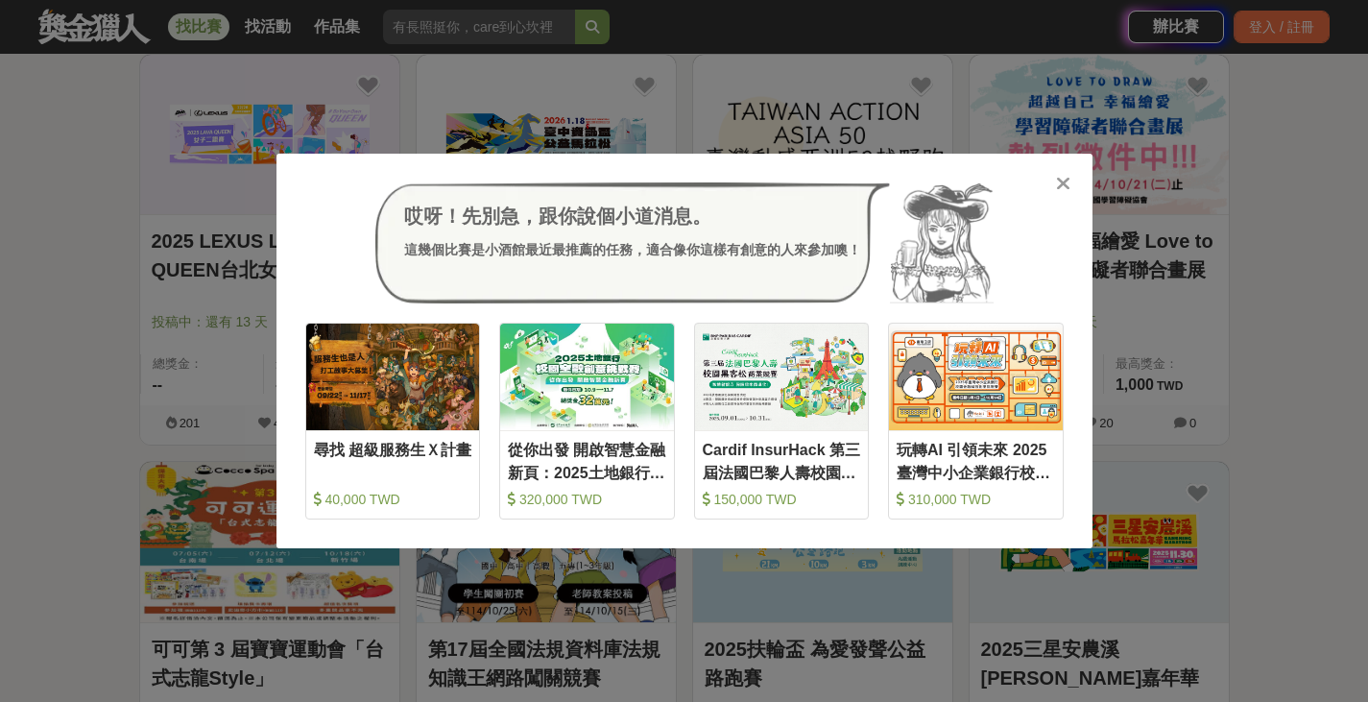
click at [1072, 180] on div at bounding box center [1063, 182] width 19 height 19
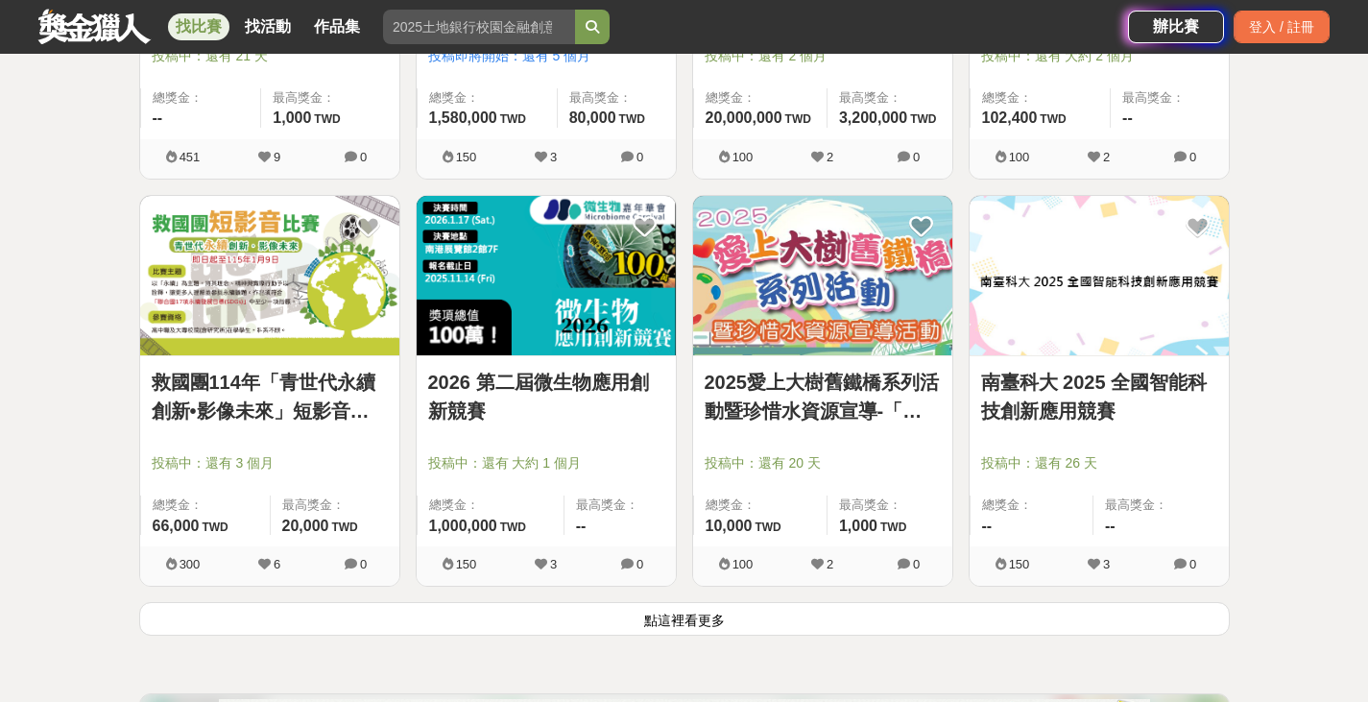
scroll to position [12065, 0]
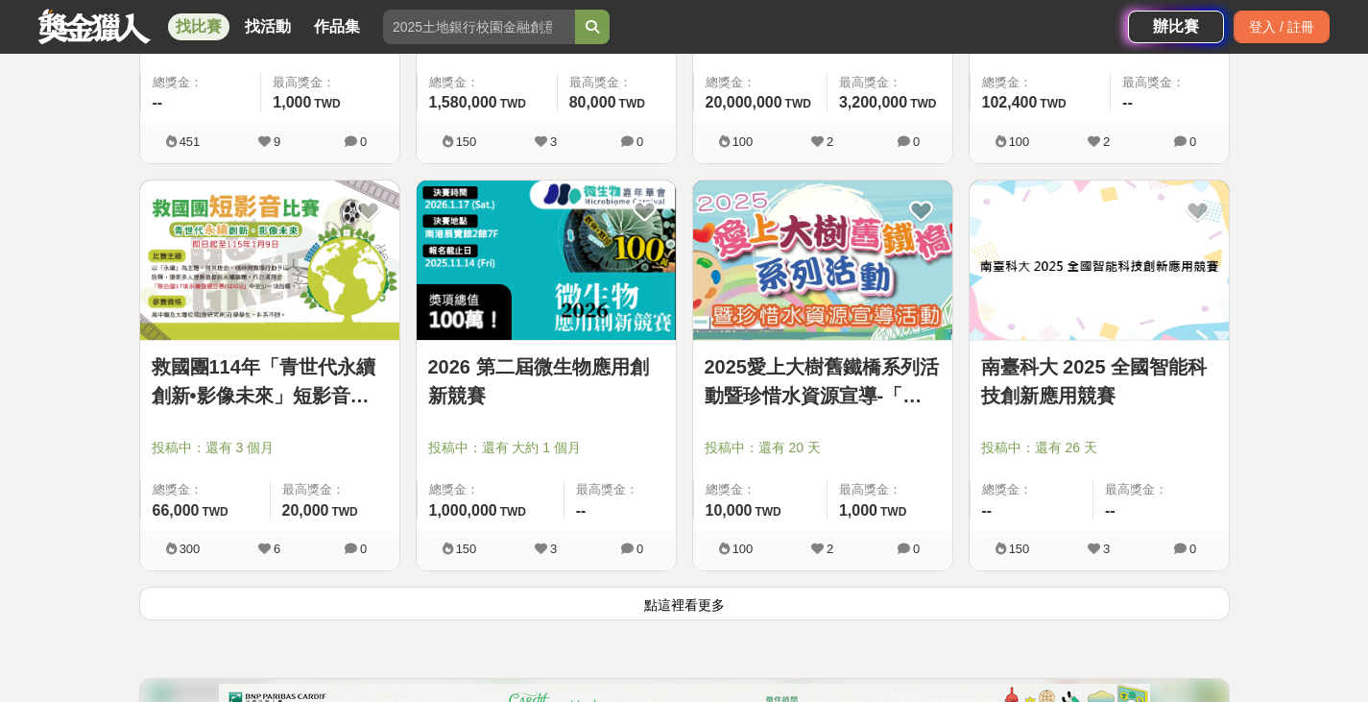
click at [1134, 269] on img at bounding box center [1099, 261] width 259 height 160
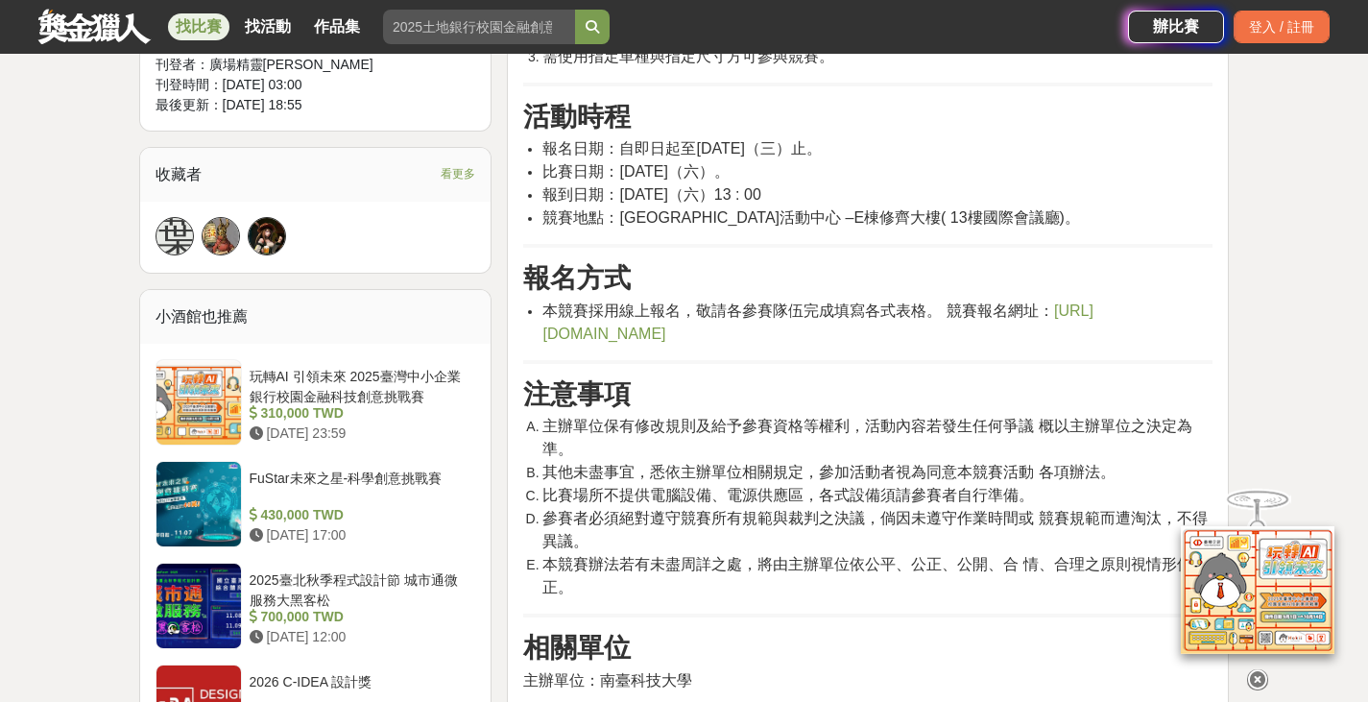
scroll to position [1800, 0]
